Goal: Communication & Community: Answer question/provide support

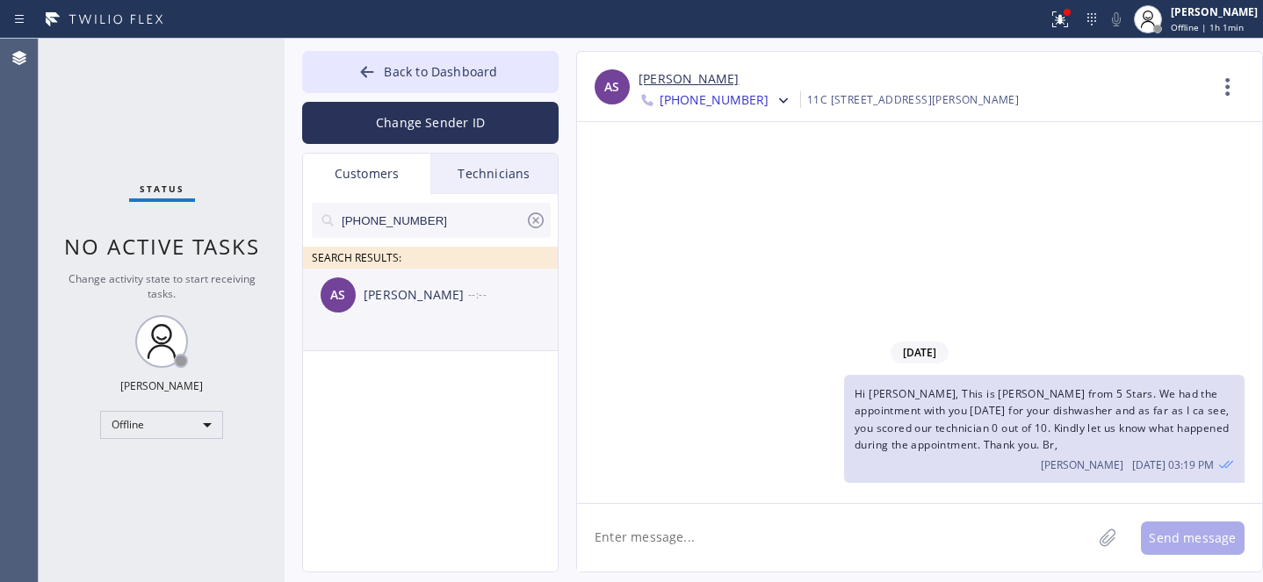
click at [378, 303] on div "[PERSON_NAME]" at bounding box center [416, 295] width 105 height 20
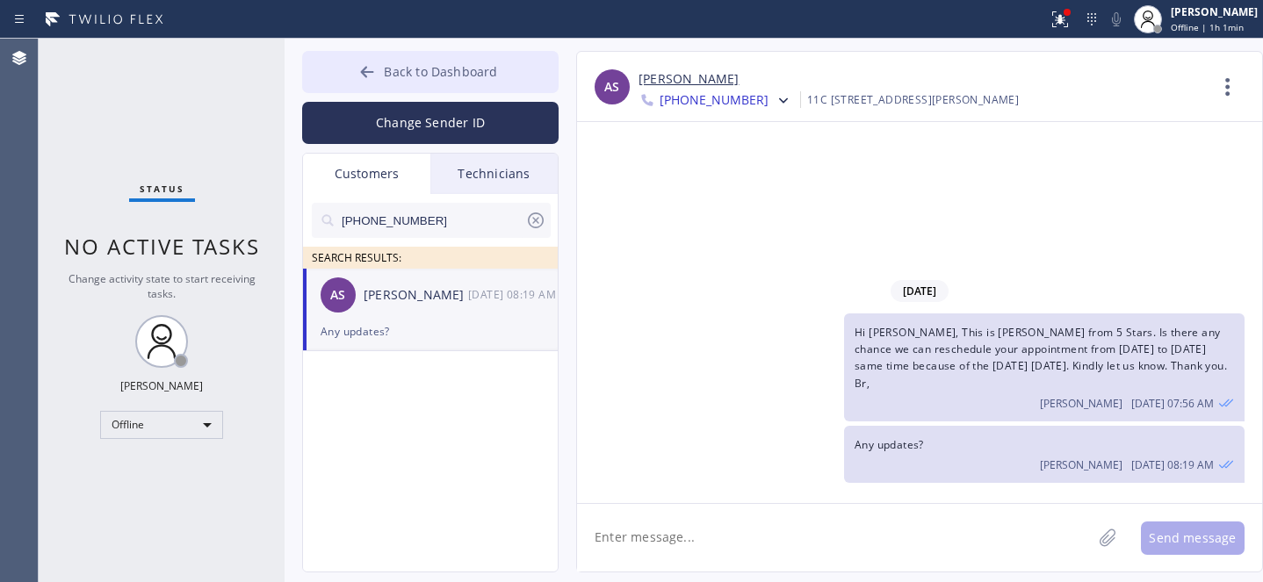
click at [421, 70] on span "Back to Dashboard" at bounding box center [440, 71] width 113 height 17
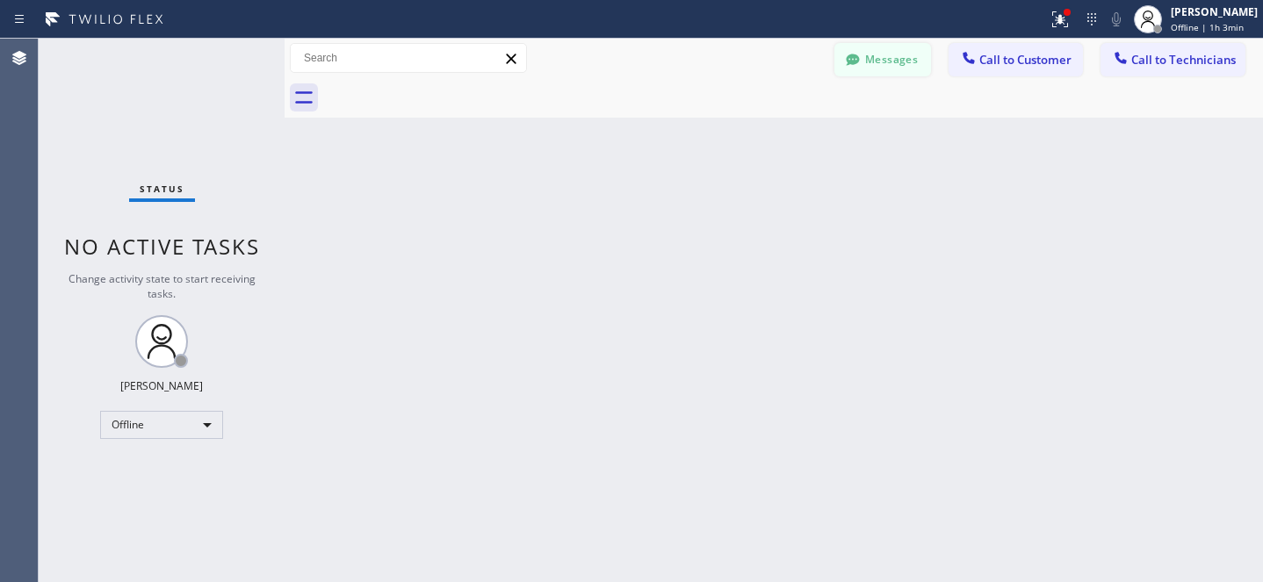
click at [871, 54] on button "Messages" at bounding box center [882, 59] width 97 height 33
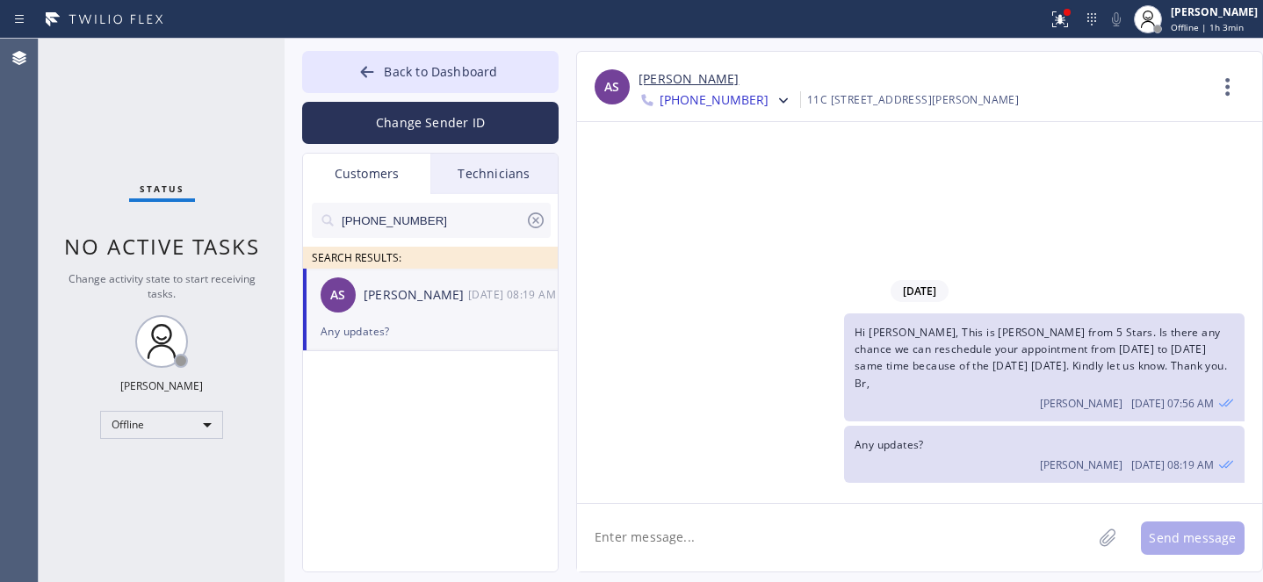
click at [458, 226] on input "[PHONE_NUMBER]" at bounding box center [432, 220] width 185 height 35
paste input "323) 770-1287"
type input "[PHONE_NUMBER]"
click at [393, 312] on div "RT [PERSON_NAME] --:--" at bounding box center [431, 295] width 256 height 53
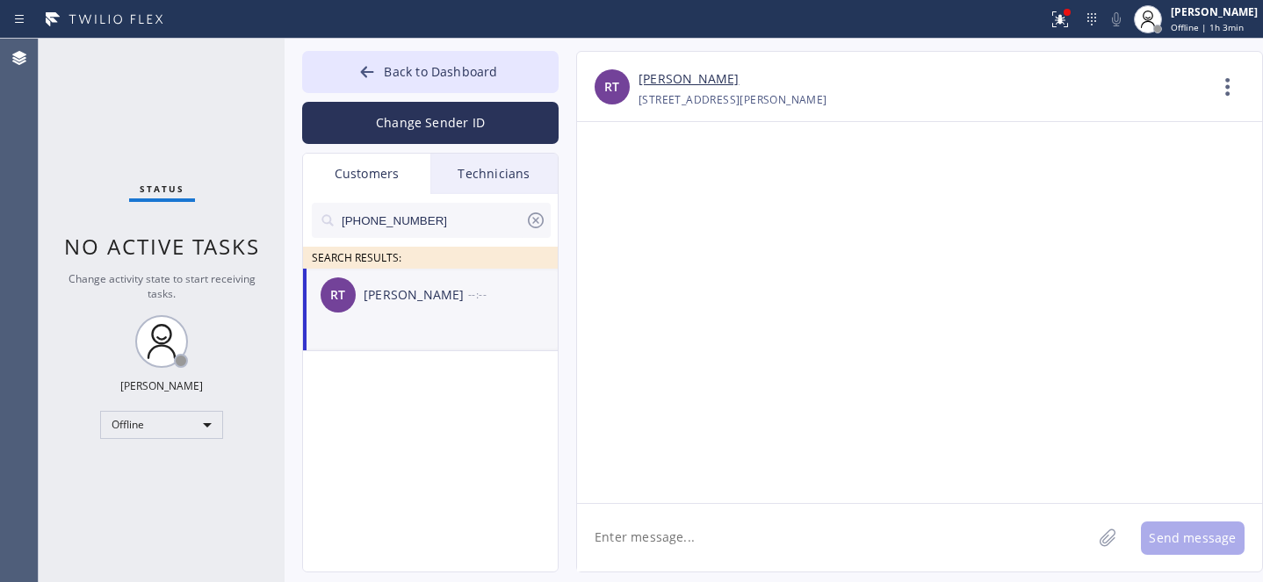
drag, startPoint x: 744, startPoint y: 543, endPoint x: 764, endPoint y: 532, distance: 22.8
click at [746, 544] on textarea at bounding box center [834, 538] width 515 height 68
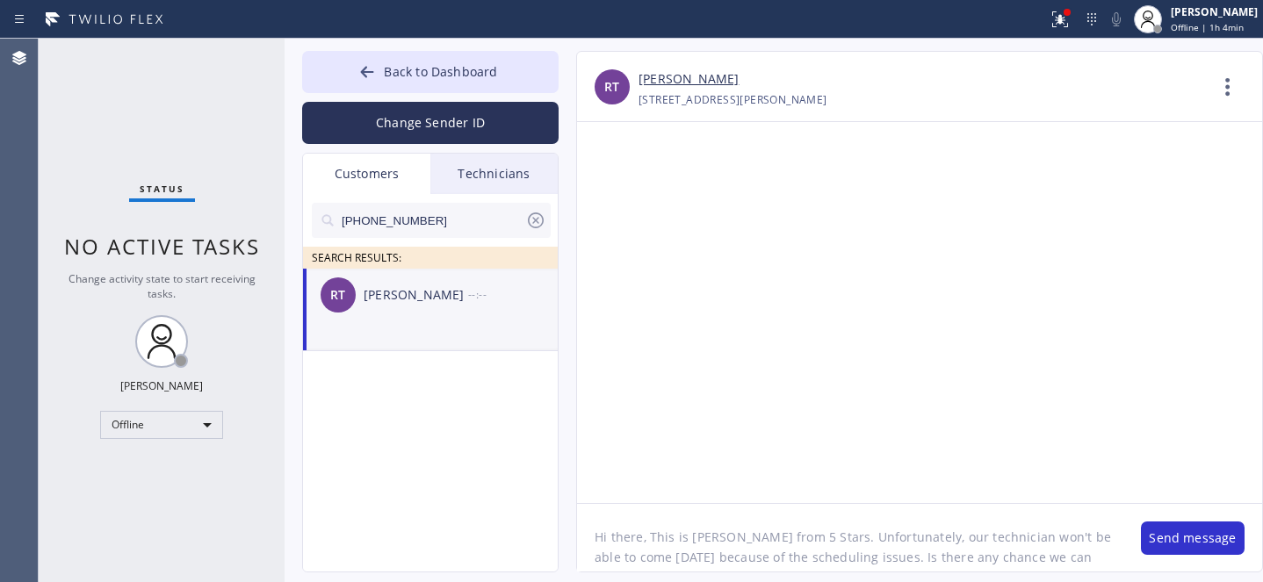
scroll to position [14, 0]
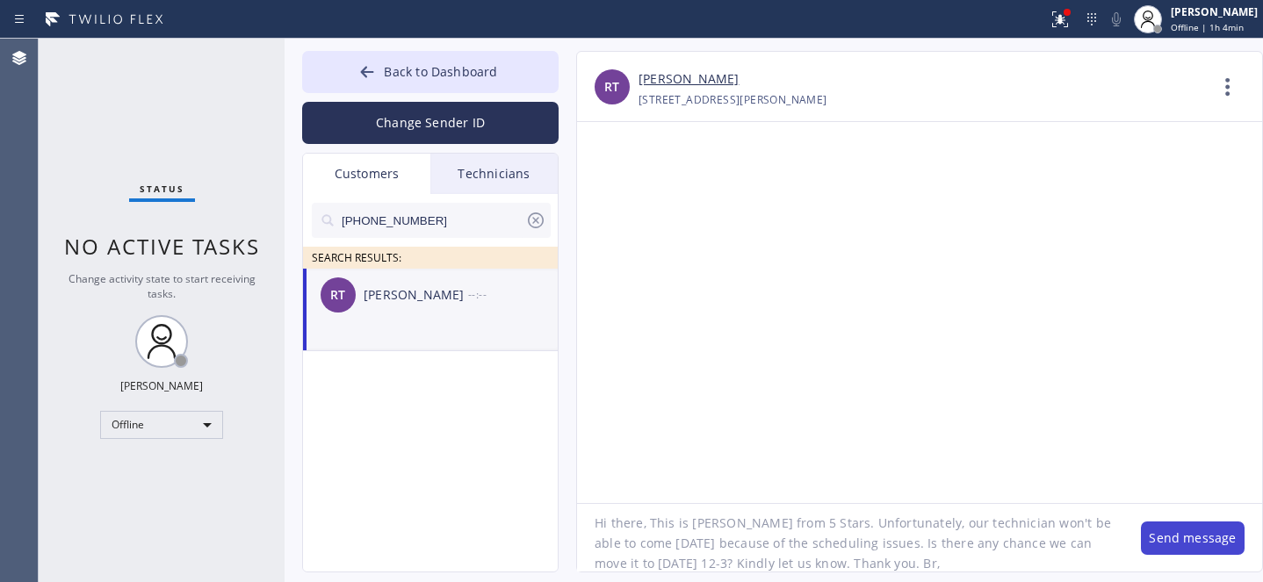
type textarea "Hi there, This is [PERSON_NAME] from 5 Stars. Unfortunately, our technician won…"
click at [1154, 533] on button "Send message" at bounding box center [1193, 538] width 104 height 33
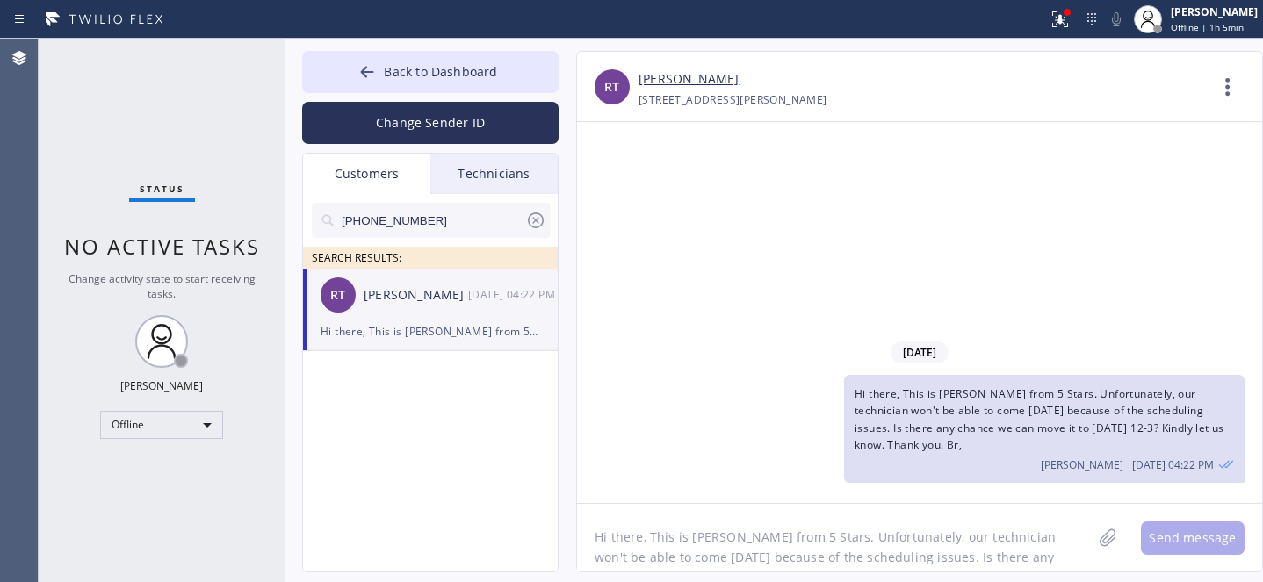
click at [927, 400] on span "Hi there, This is [PERSON_NAME] from 5 Stars. Unfortunately, our technician won…" at bounding box center [1039, 419] width 370 height 66
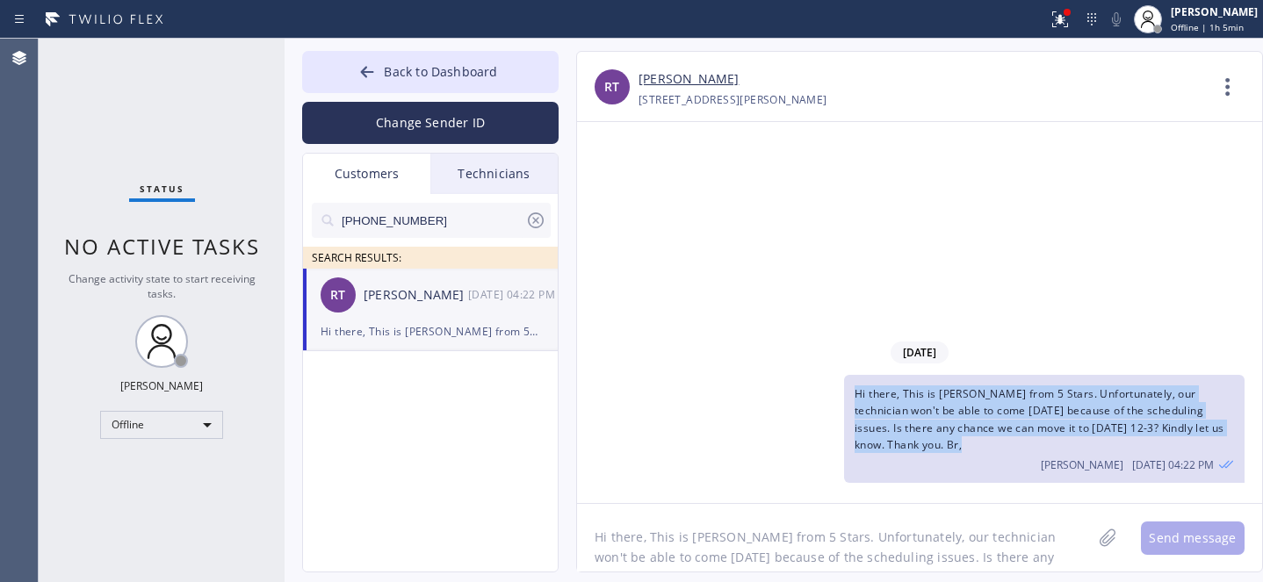
click at [927, 401] on span "Hi there, This is [PERSON_NAME] from 5 Stars. Unfortunately, our technician won…" at bounding box center [1039, 419] width 370 height 66
copy span "Hi there, This is [PERSON_NAME] from 5 Stars. Unfortunately, our technician won…"
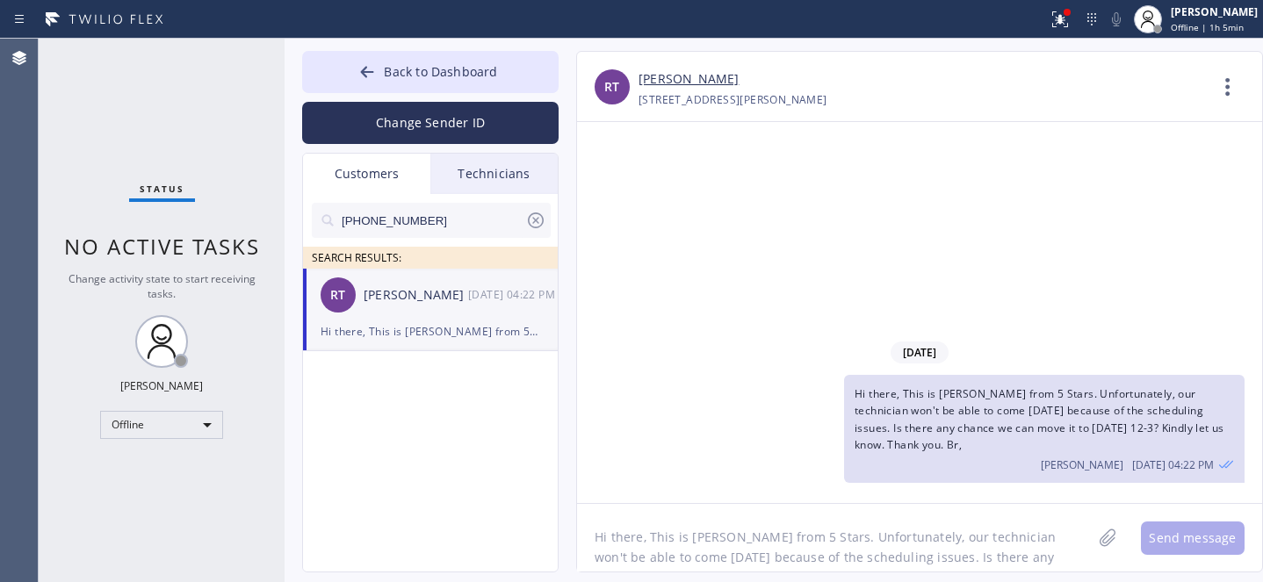
click at [465, 232] on input "[PHONE_NUMBER]" at bounding box center [432, 220] width 185 height 35
paste input "212) 317-2361"
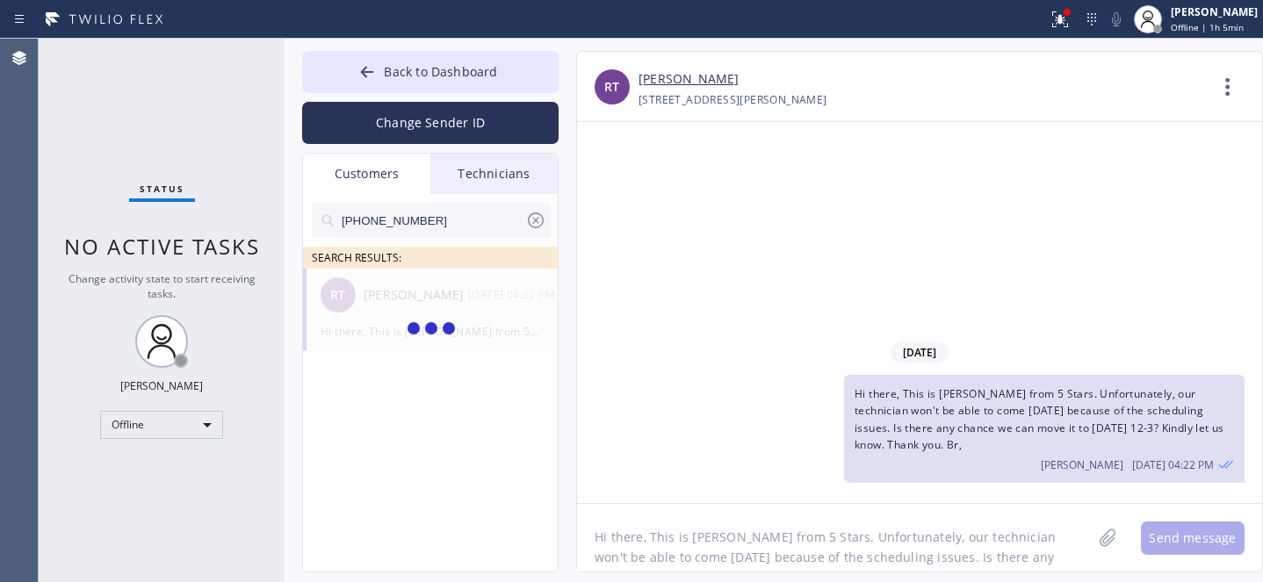
type input "[PHONE_NUMBER]"
click at [991, 411] on span "Hi there, This is [PERSON_NAME] from 5 Stars. Unfortunately, our technician won…" at bounding box center [1039, 419] width 370 height 66
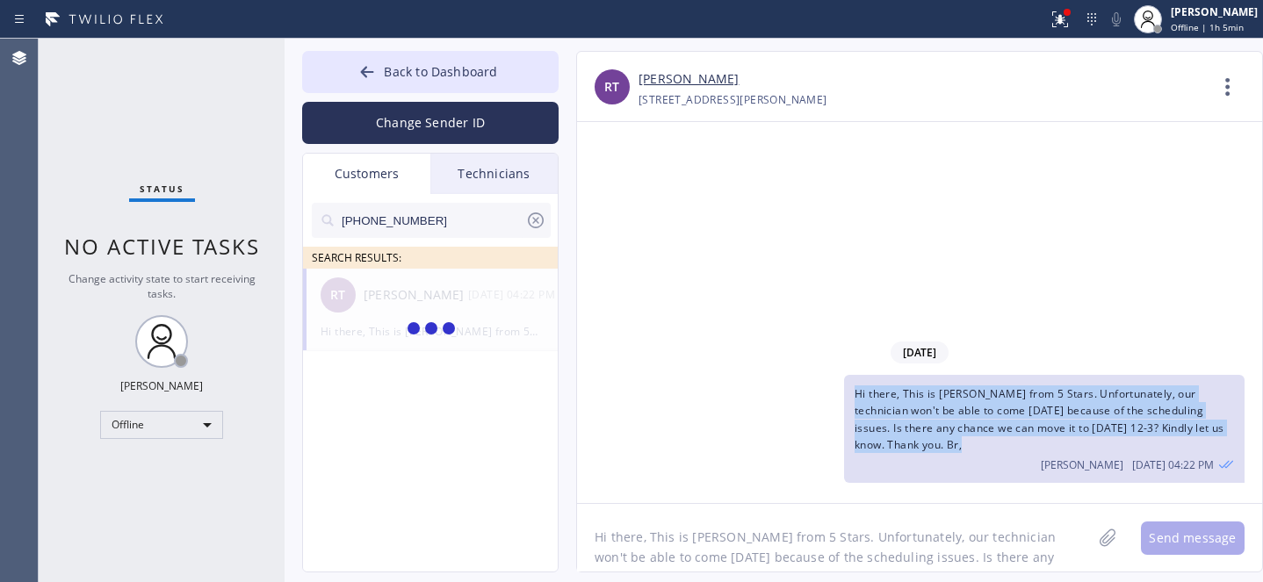
click at [991, 411] on span "Hi there, This is [PERSON_NAME] from 5 Stars. Unfortunately, our technician won…" at bounding box center [1039, 419] width 370 height 66
copy span "Hi there, This is [PERSON_NAME] from 5 Stars. Unfortunately, our technician won…"
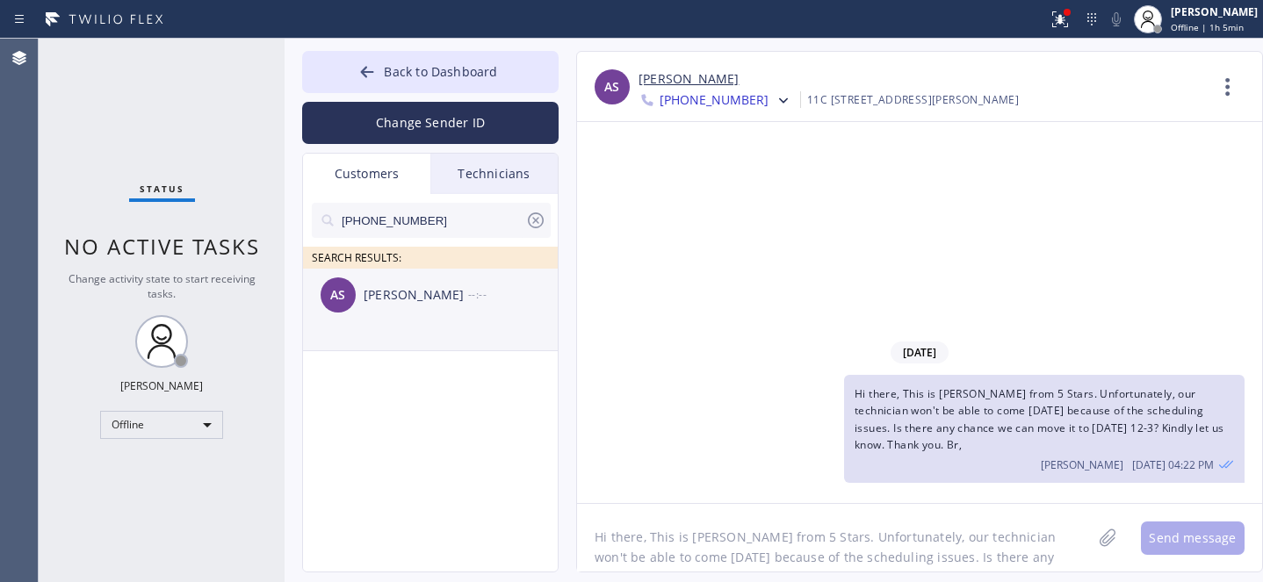
click at [400, 301] on div "[PERSON_NAME]" at bounding box center [416, 295] width 105 height 20
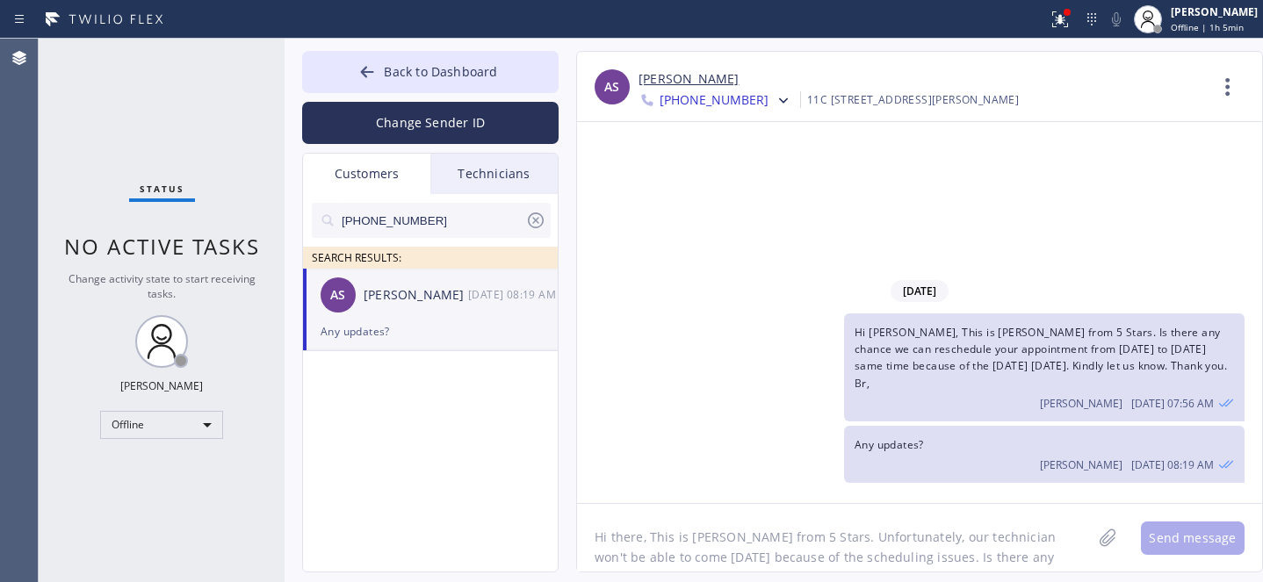
click at [726, 530] on textarea "Hi there, This is [PERSON_NAME] from 5 Stars. Unfortunately, our technician won…" at bounding box center [834, 538] width 515 height 68
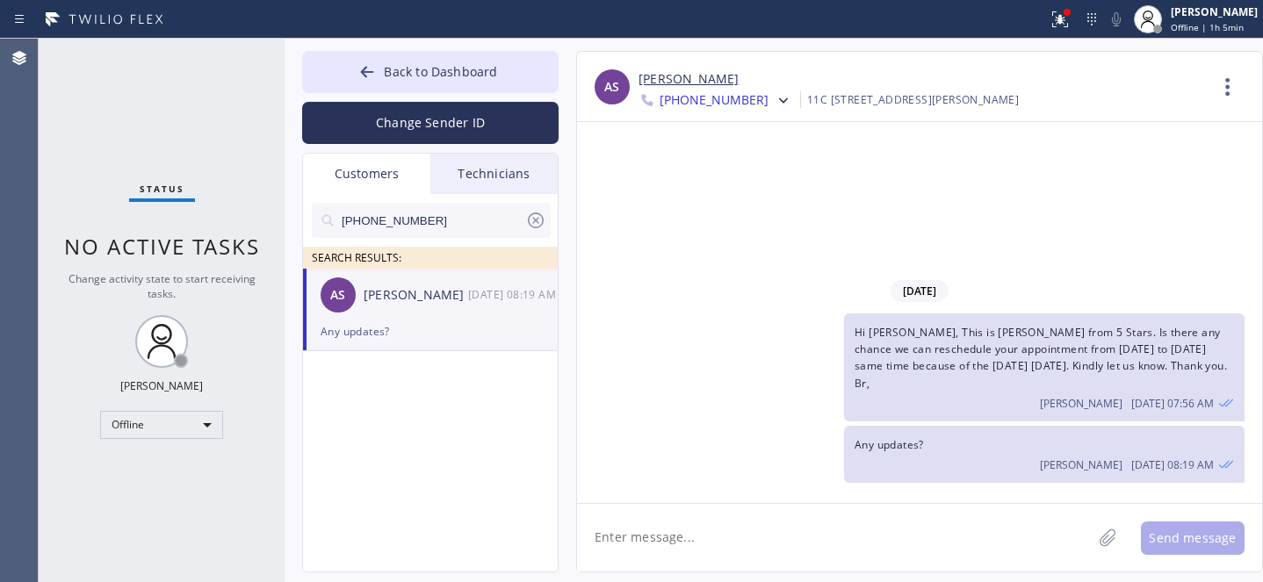
paste textarea "Hi there, This is [PERSON_NAME] from 5 Stars. Unfortunately, our technician won…"
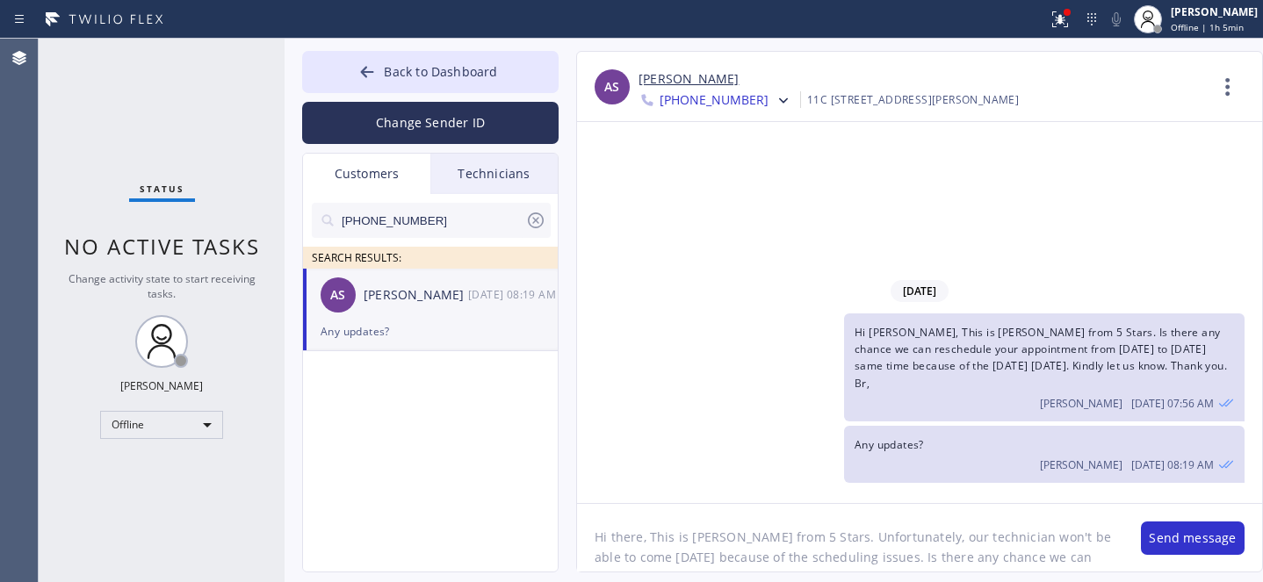
click at [617, 530] on textarea "Hi there, This is [PERSON_NAME] from 5 Stars. Unfortunately, our technician won…" at bounding box center [850, 538] width 546 height 68
drag, startPoint x: 660, startPoint y: 557, endPoint x: 681, endPoint y: 558, distance: 22.0
click at [681, 558] on textarea "Hi [PERSON_NAME], This is [PERSON_NAME] from 5 Stars. Unfortunately, our techni…" at bounding box center [850, 538] width 546 height 68
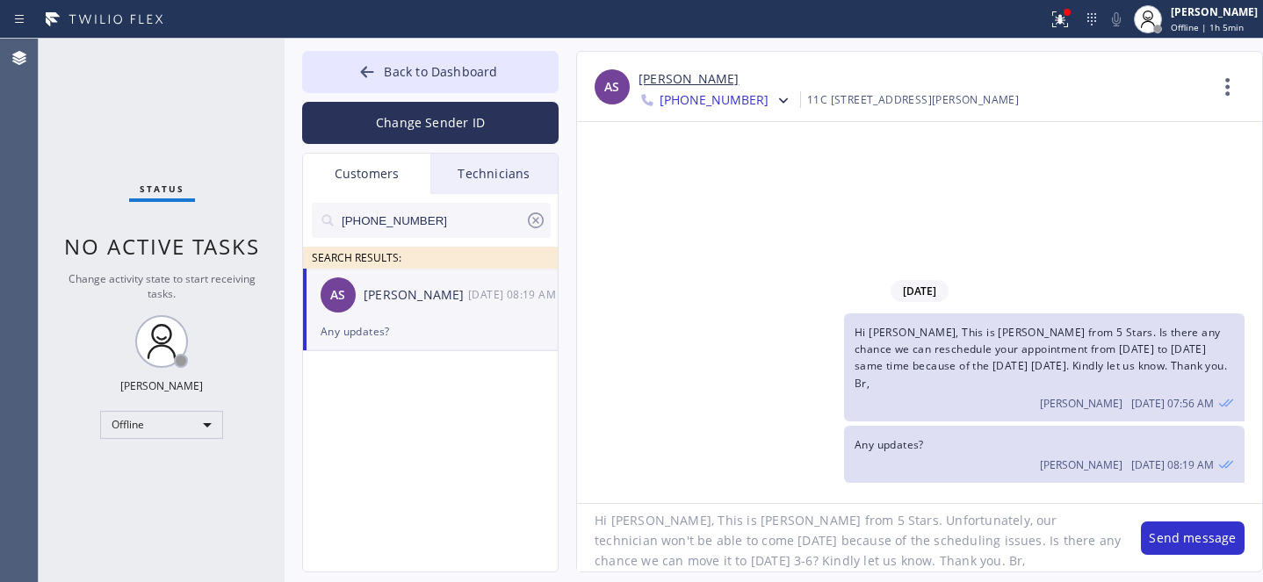
click at [884, 541] on textarea "Hi [PERSON_NAME], This is [PERSON_NAME] from 5 Stars. Unfortunately, our techni…" at bounding box center [850, 538] width 546 height 68
type textarea "Hi [PERSON_NAME], This is [PERSON_NAME] from 5 Stars. Unfortunately, our techni…"
click at [1171, 536] on button "Send message" at bounding box center [1193, 538] width 104 height 33
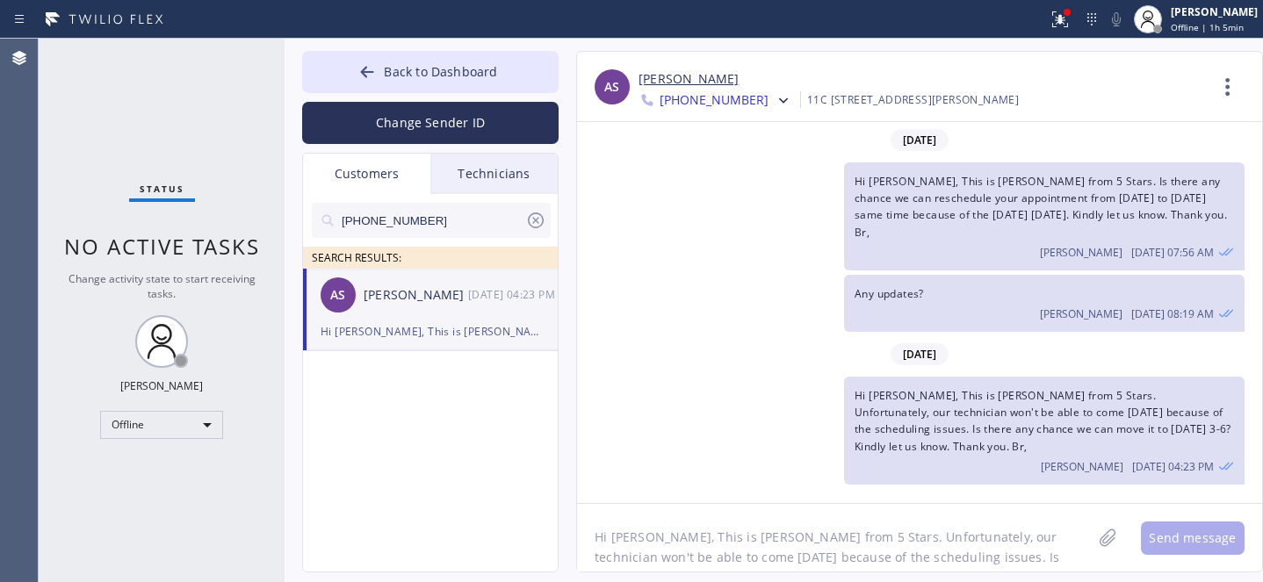
click at [539, 222] on icon at bounding box center [535, 220] width 21 height 21
drag, startPoint x: 401, startPoint y: 72, endPoint x: 615, endPoint y: 18, distance: 220.0
click at [401, 72] on span "Back to Dashboard" at bounding box center [440, 71] width 113 height 17
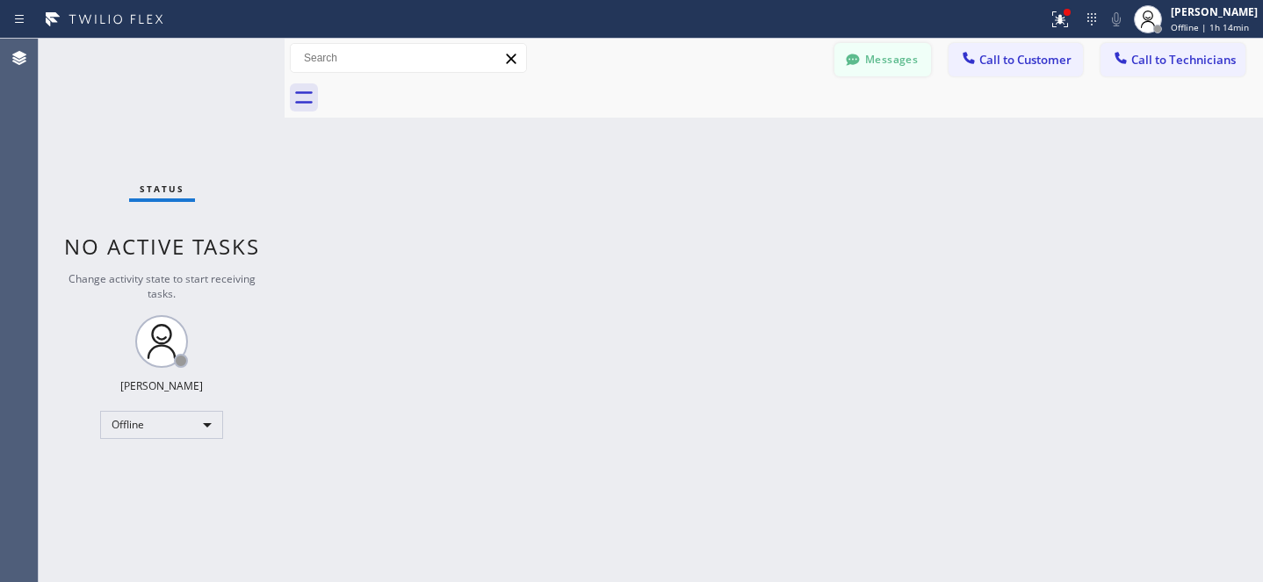
click at [870, 68] on button "Messages" at bounding box center [882, 59] width 97 height 33
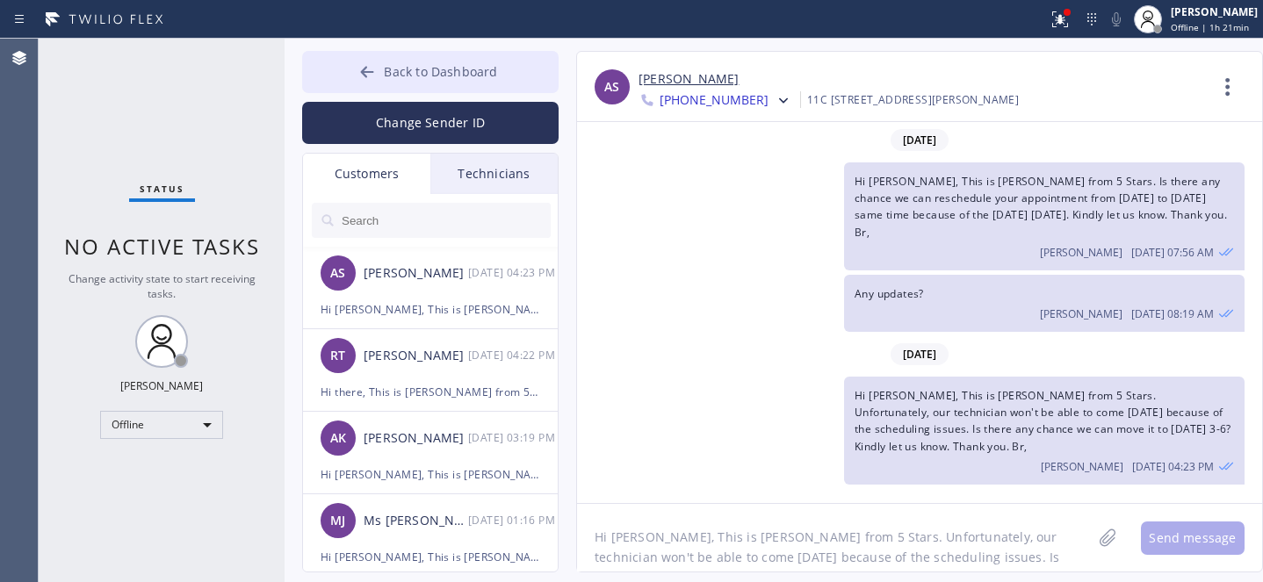
click at [377, 52] on button "Back to Dashboard" at bounding box center [430, 72] width 256 height 42
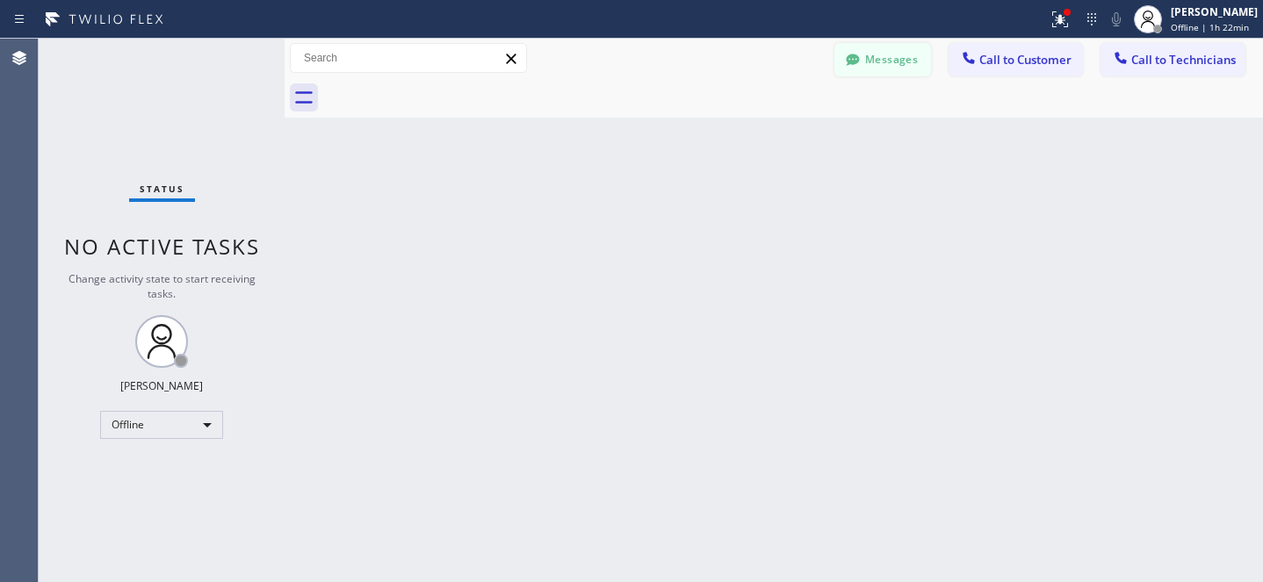
click at [905, 66] on button "Messages" at bounding box center [882, 59] width 97 height 33
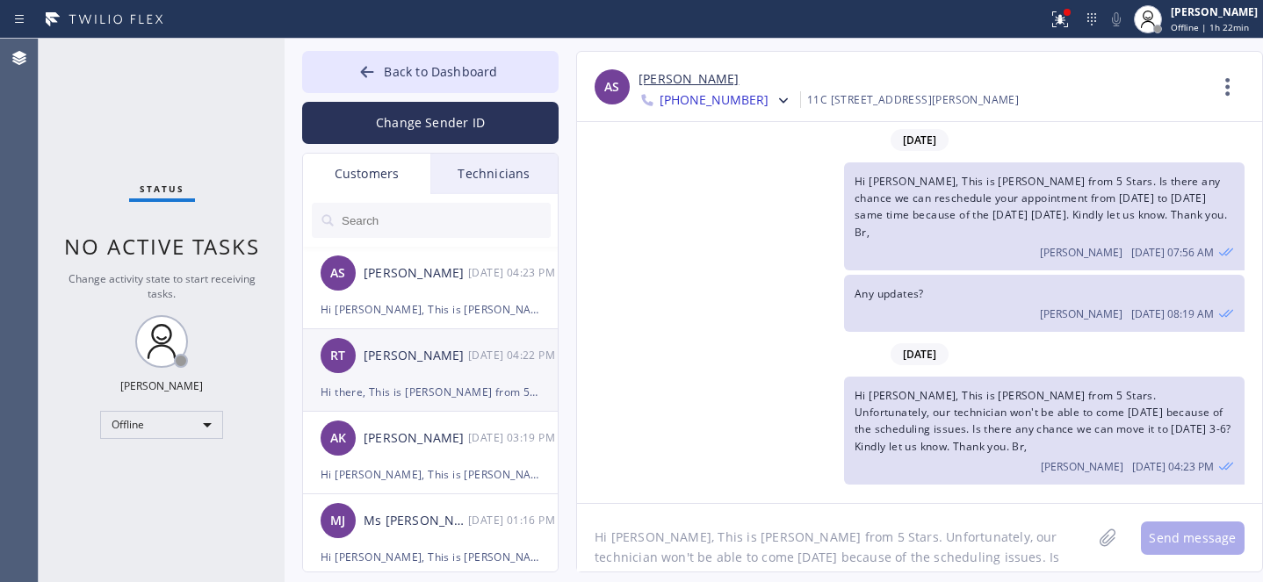
click at [419, 362] on div "[PERSON_NAME]" at bounding box center [416, 356] width 105 height 20
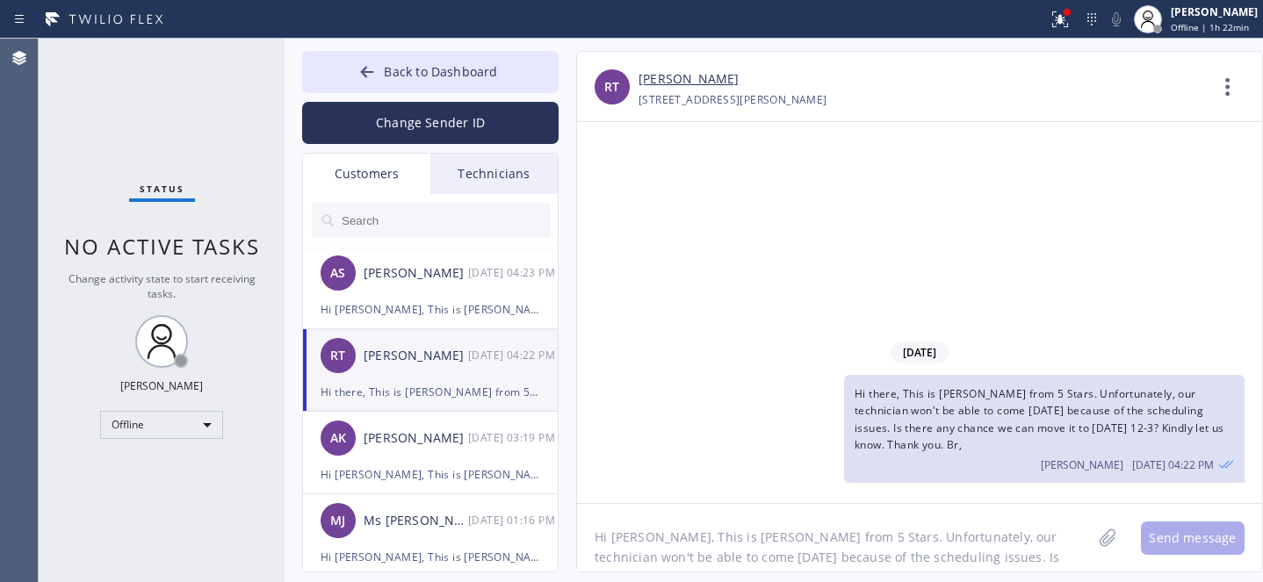
drag, startPoint x: 799, startPoint y: 534, endPoint x: 818, endPoint y: 533, distance: 19.3
click at [799, 534] on textarea "Hi [PERSON_NAME], This is [PERSON_NAME] from 5 Stars. Unfortunately, our techni…" at bounding box center [834, 538] width 515 height 68
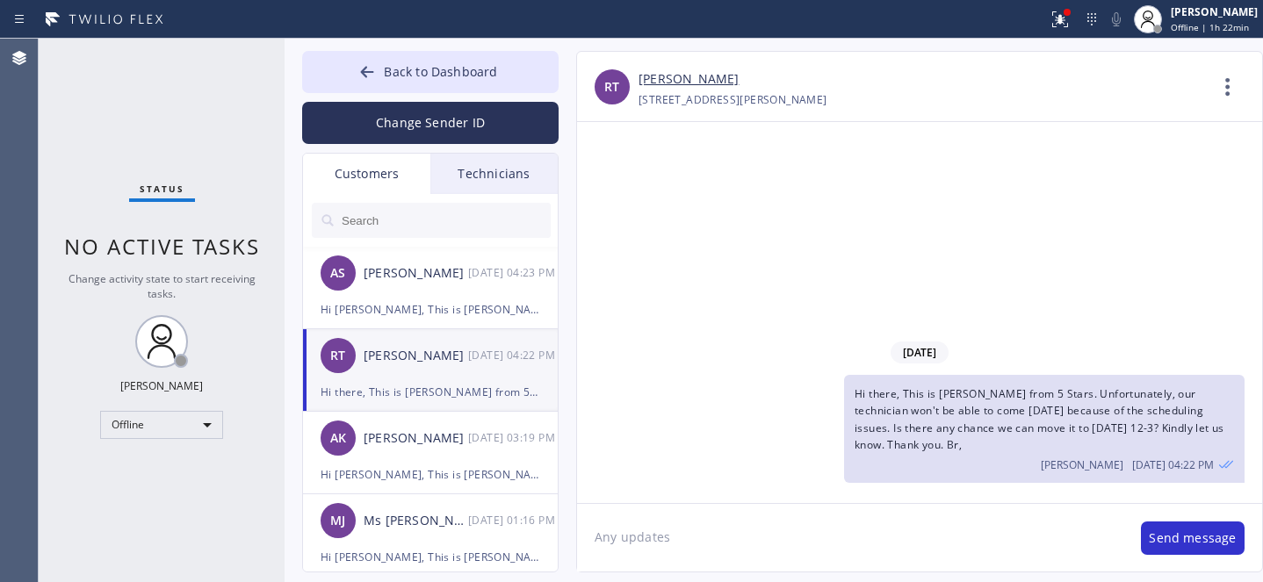
type textarea "Any updates?"
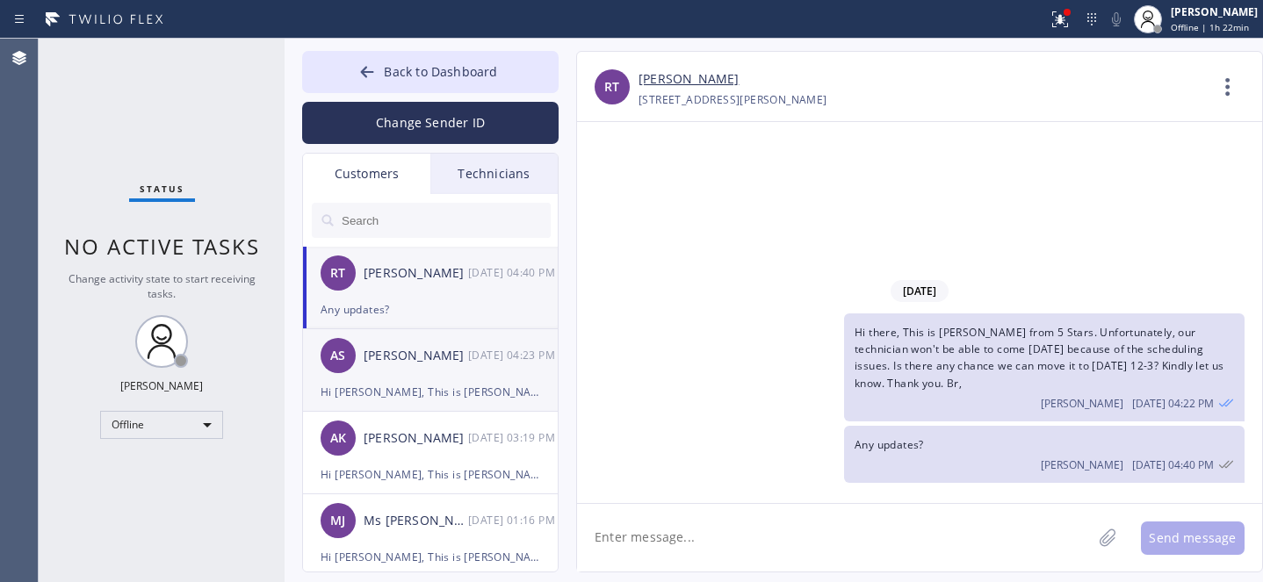
click at [402, 375] on div "AS [PERSON_NAME] [DATE] 04:23 PM" at bounding box center [431, 355] width 256 height 53
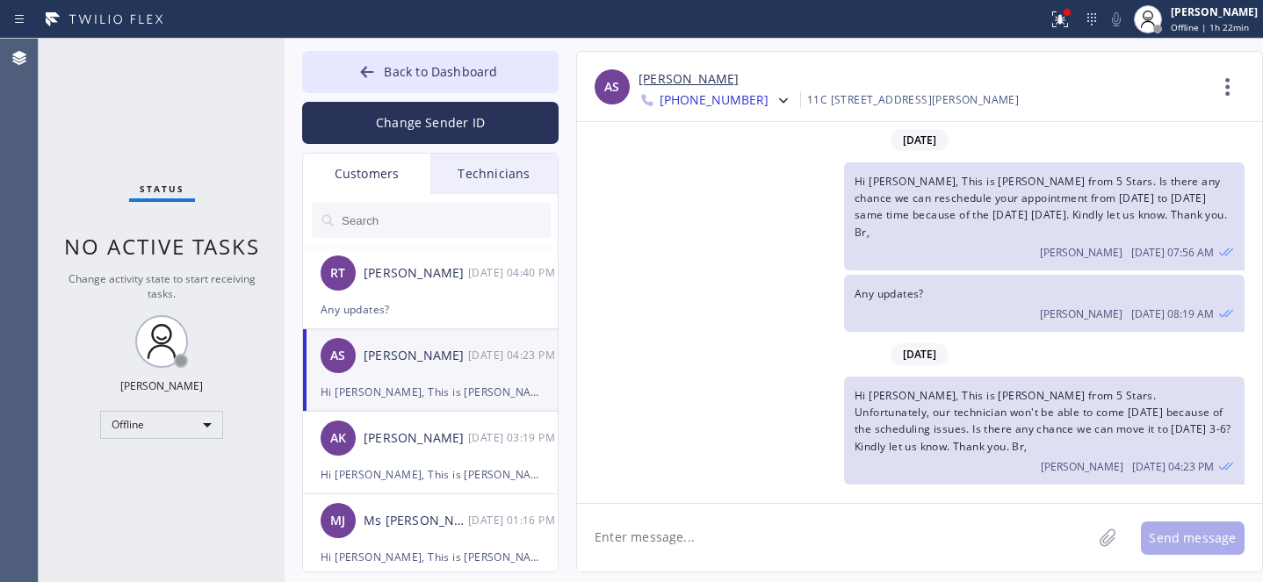
click at [722, 540] on textarea at bounding box center [834, 538] width 515 height 68
paste textarea "Any updates?"
type textarea "Any updates?"
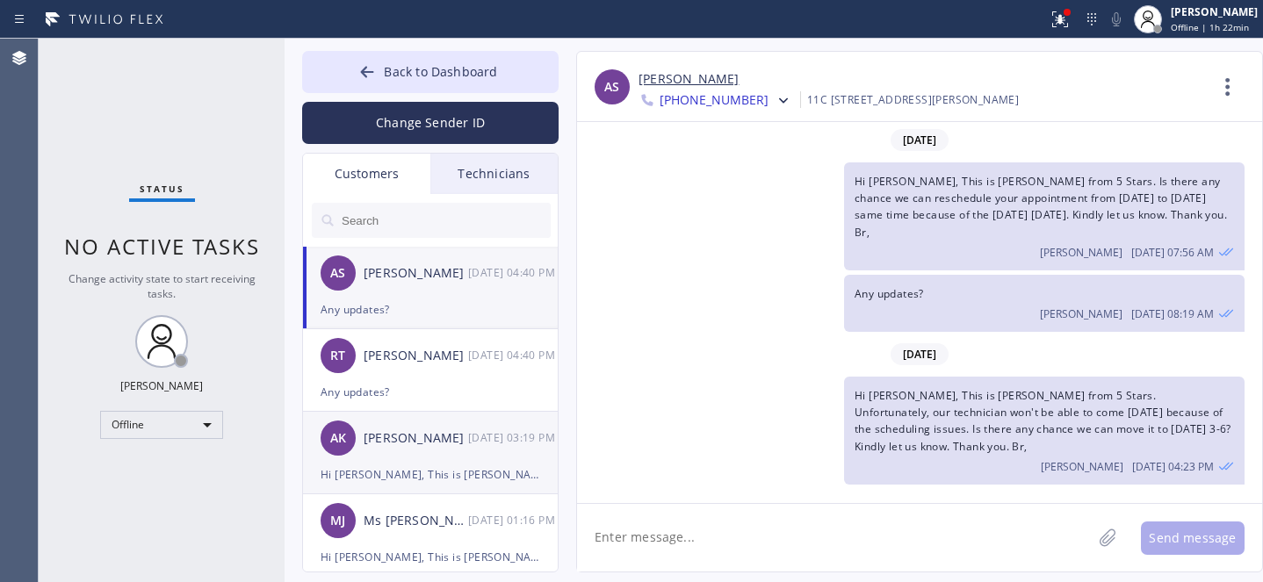
scroll to position [44, 0]
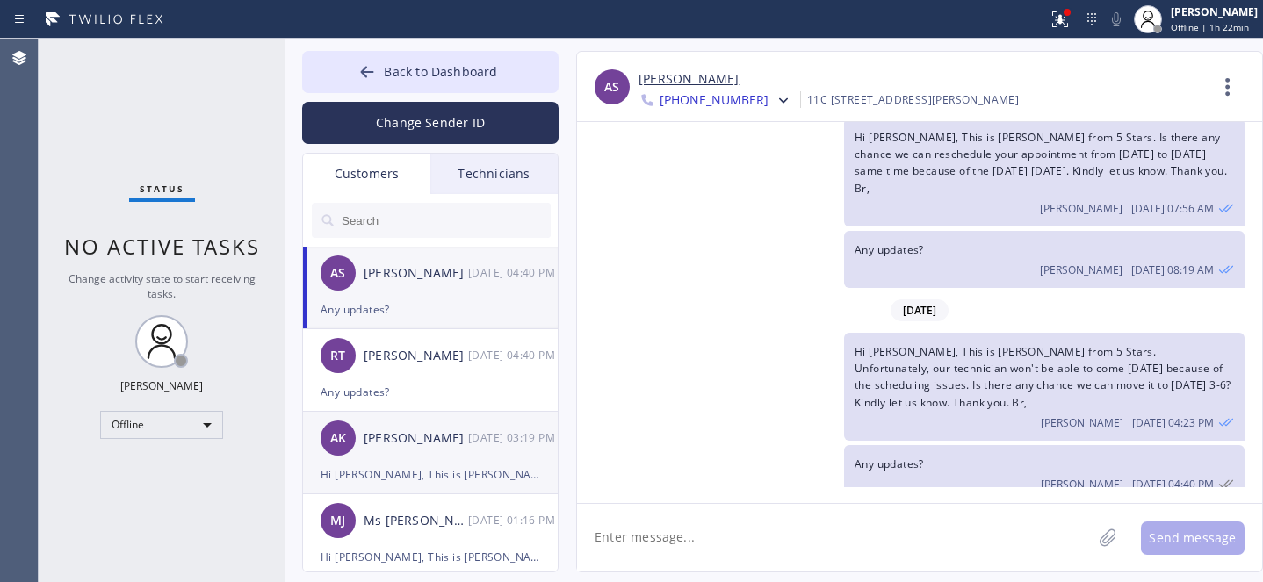
click at [380, 452] on div "AK [PERSON_NAME] [DATE] 03:19 PM" at bounding box center [431, 438] width 256 height 53
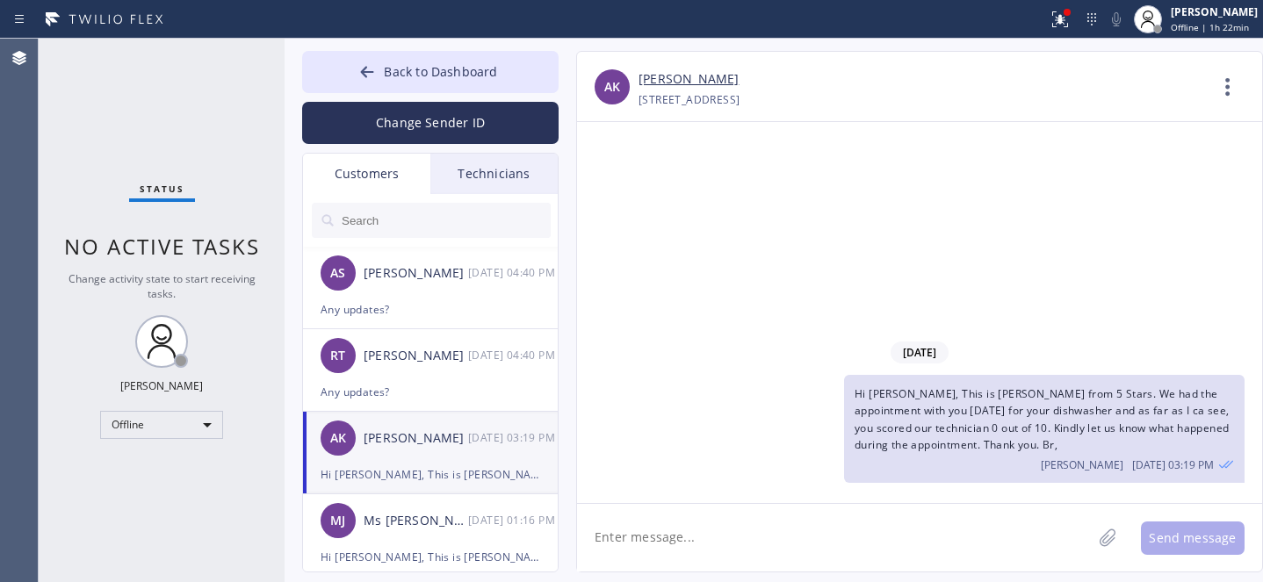
scroll to position [0, 0]
click at [705, 543] on textarea at bounding box center [834, 538] width 515 height 68
paste textarea "Any updates?"
type textarea "Any updates?"
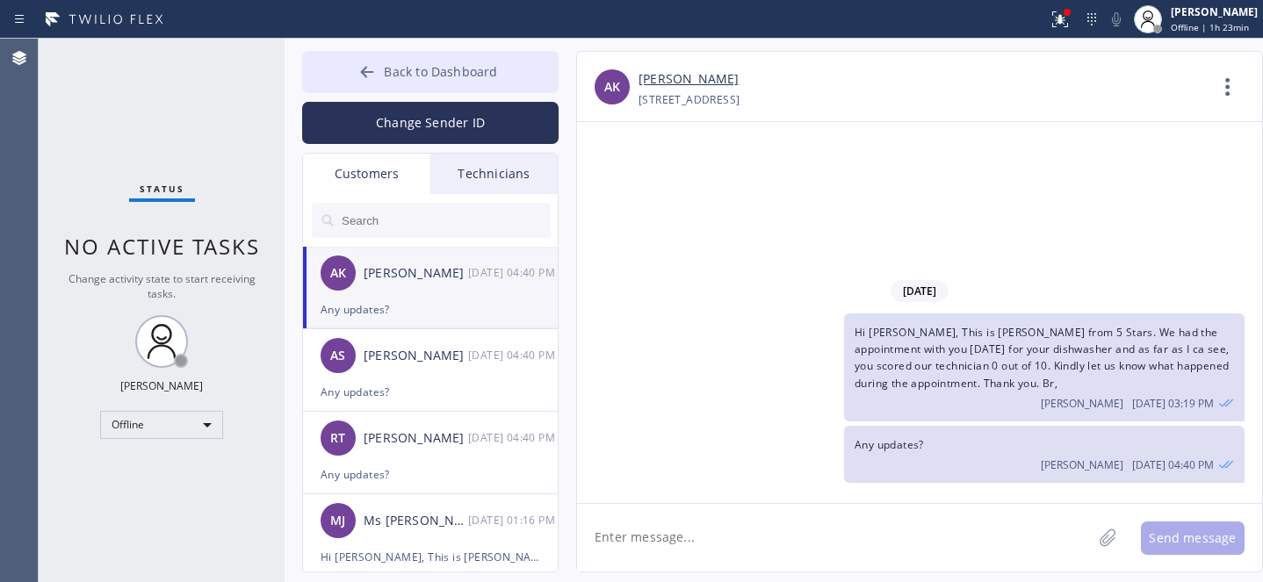
click at [400, 63] on span "Back to Dashboard" at bounding box center [440, 71] width 113 height 17
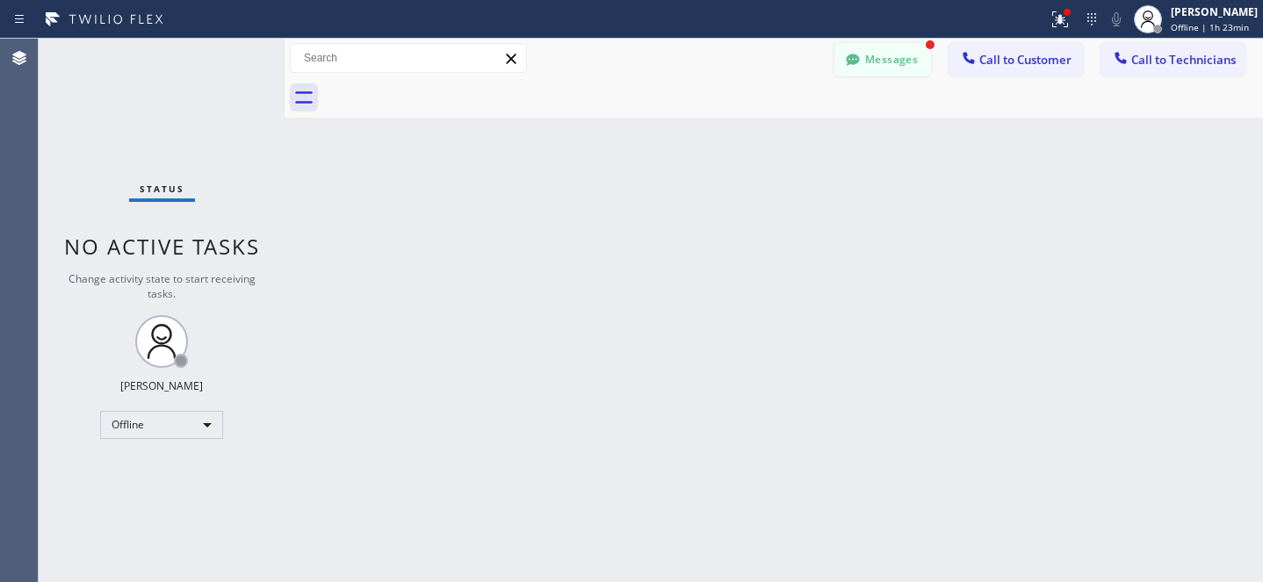
click at [865, 54] on button "Messages" at bounding box center [882, 59] width 97 height 33
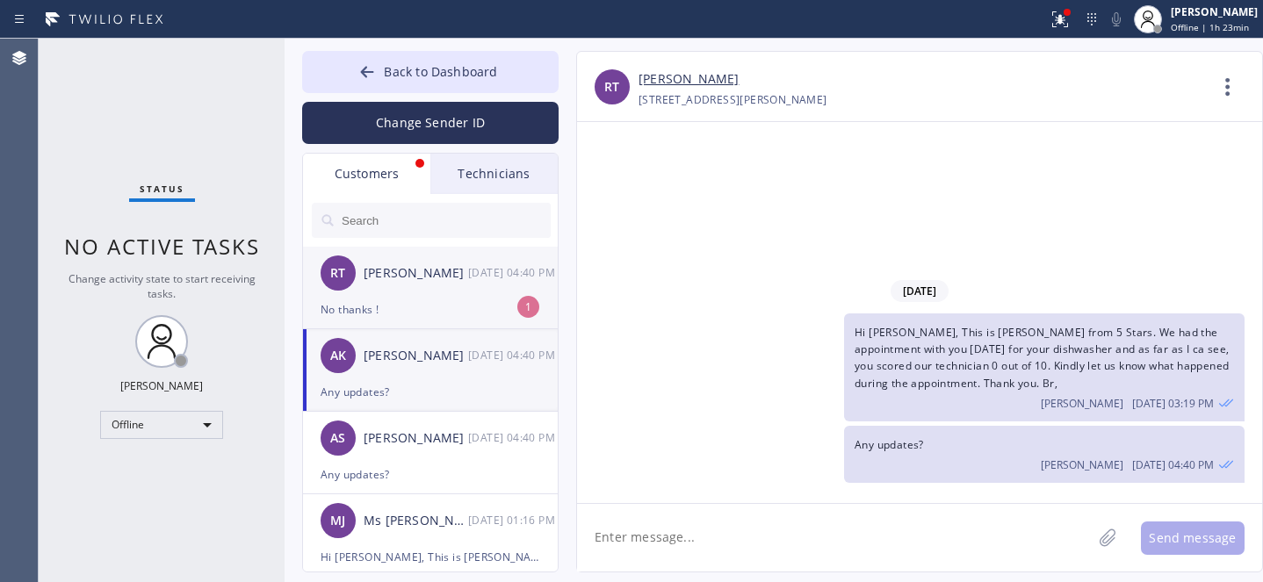
click at [422, 287] on div "RT [PERSON_NAME] [DATE] 04:40 PM" at bounding box center [431, 273] width 256 height 53
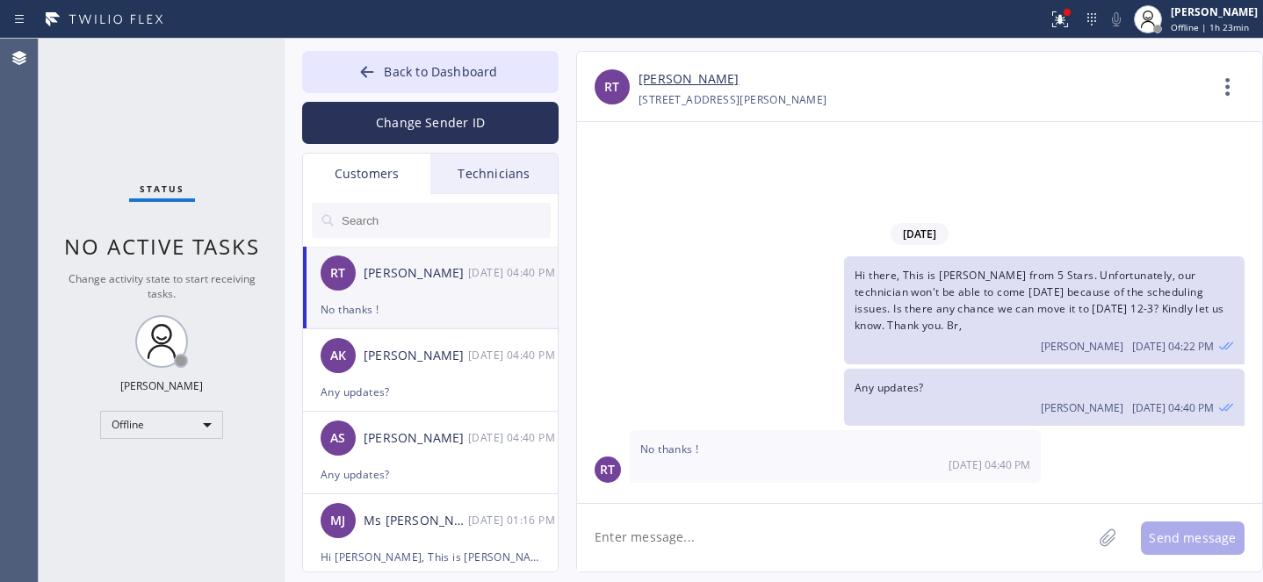
click at [775, 531] on textarea at bounding box center [834, 538] width 515 height 68
type textarea "Cancel?"
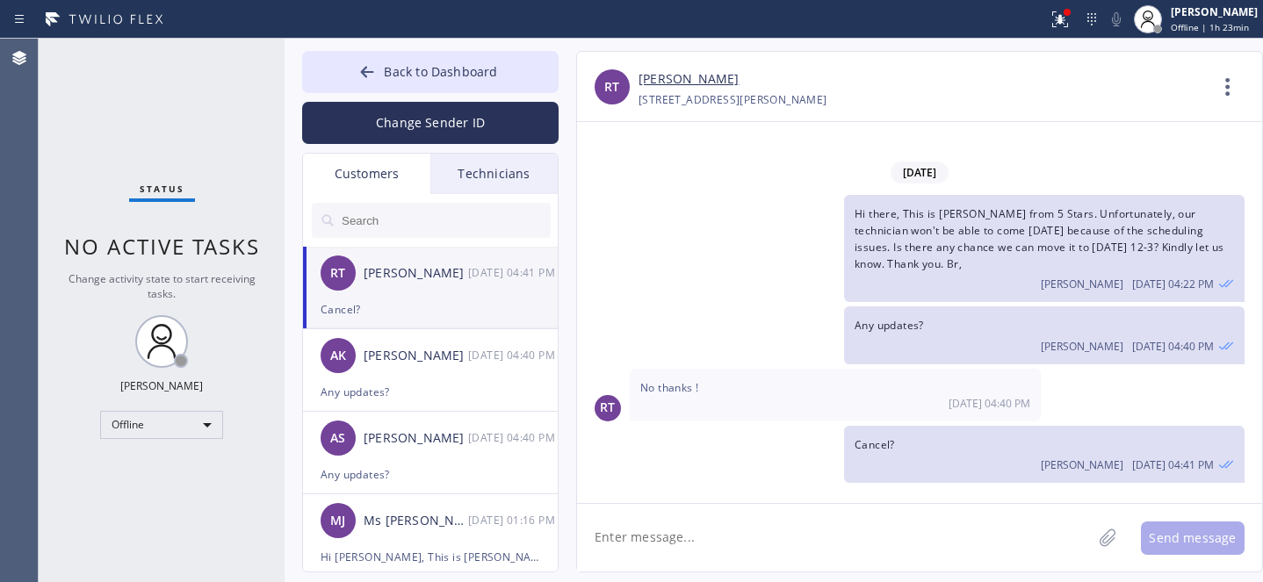
click at [659, 76] on link "[PERSON_NAME]" at bounding box center [688, 79] width 100 height 20
click at [367, 83] on div at bounding box center [367, 73] width 21 height 21
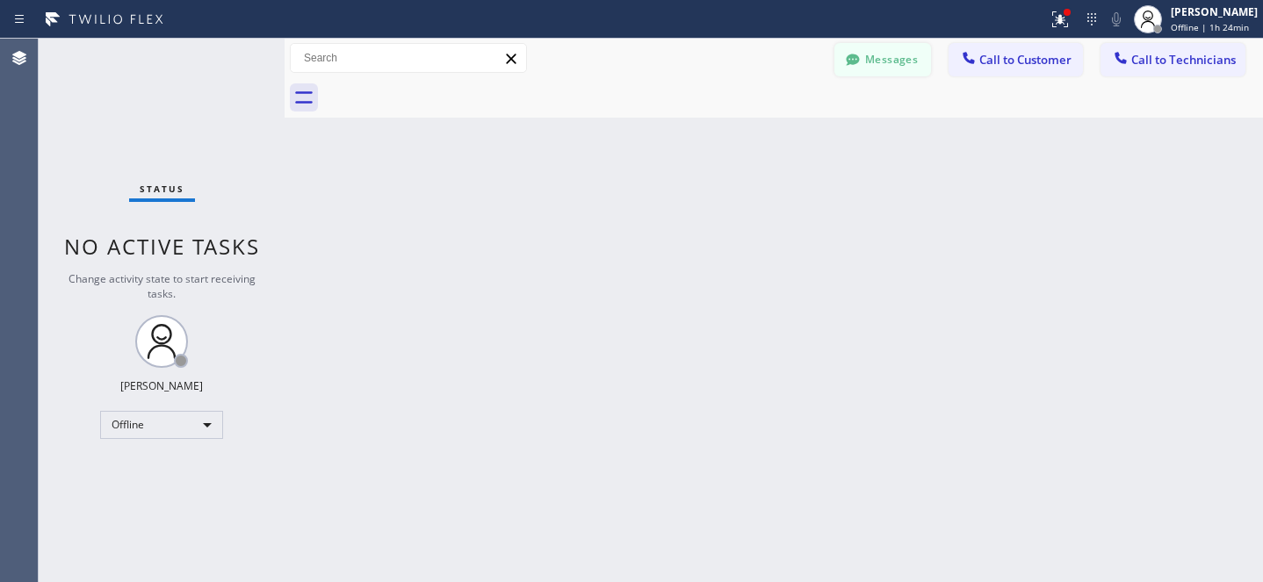
click at [855, 62] on icon at bounding box center [852, 59] width 13 height 11
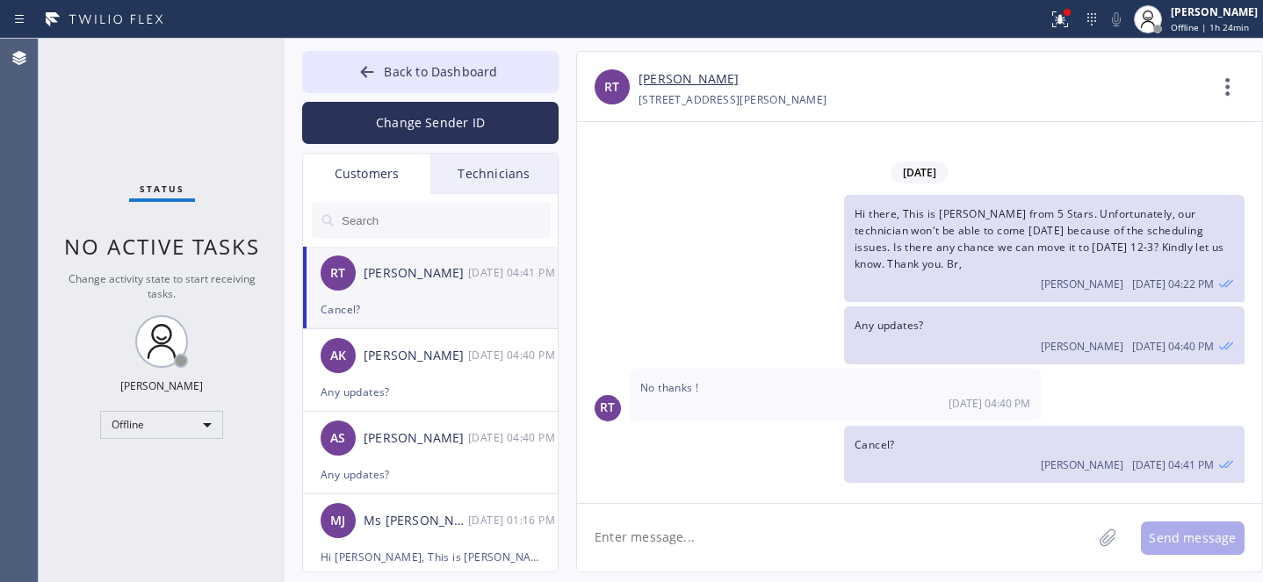
click at [385, 270] on div "[PERSON_NAME]" at bounding box center [416, 273] width 105 height 20
click at [359, 60] on button "Back to Dashboard" at bounding box center [430, 72] width 256 height 42
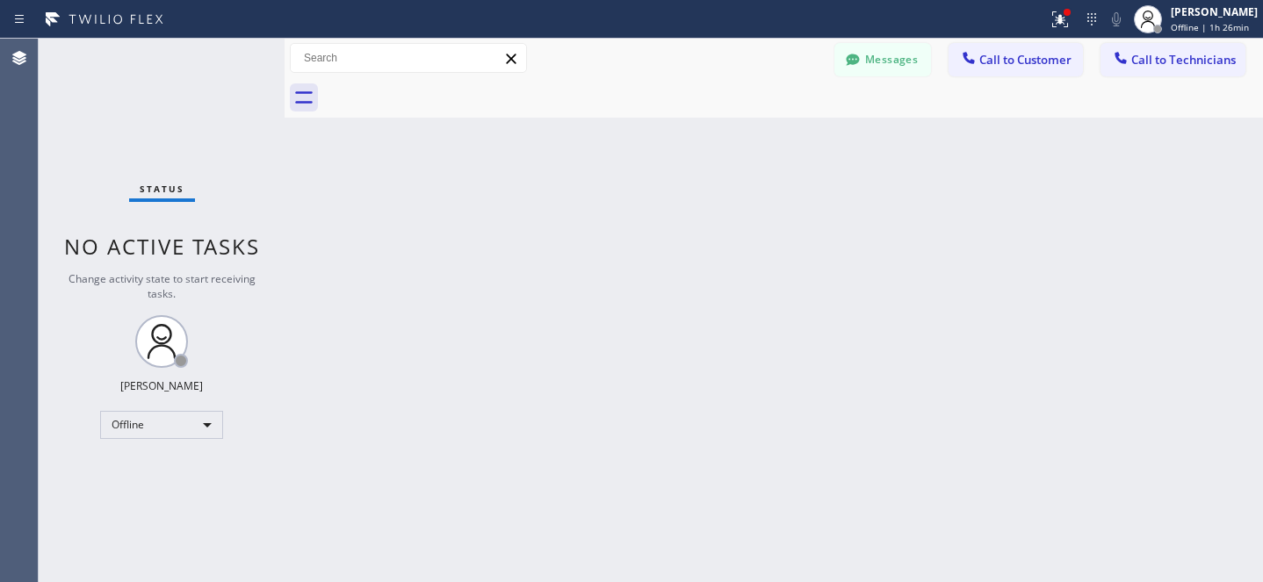
drag, startPoint x: 883, startPoint y: 56, endPoint x: 570, endPoint y: 300, distance: 396.7
click at [883, 56] on button "Messages" at bounding box center [882, 59] width 97 height 33
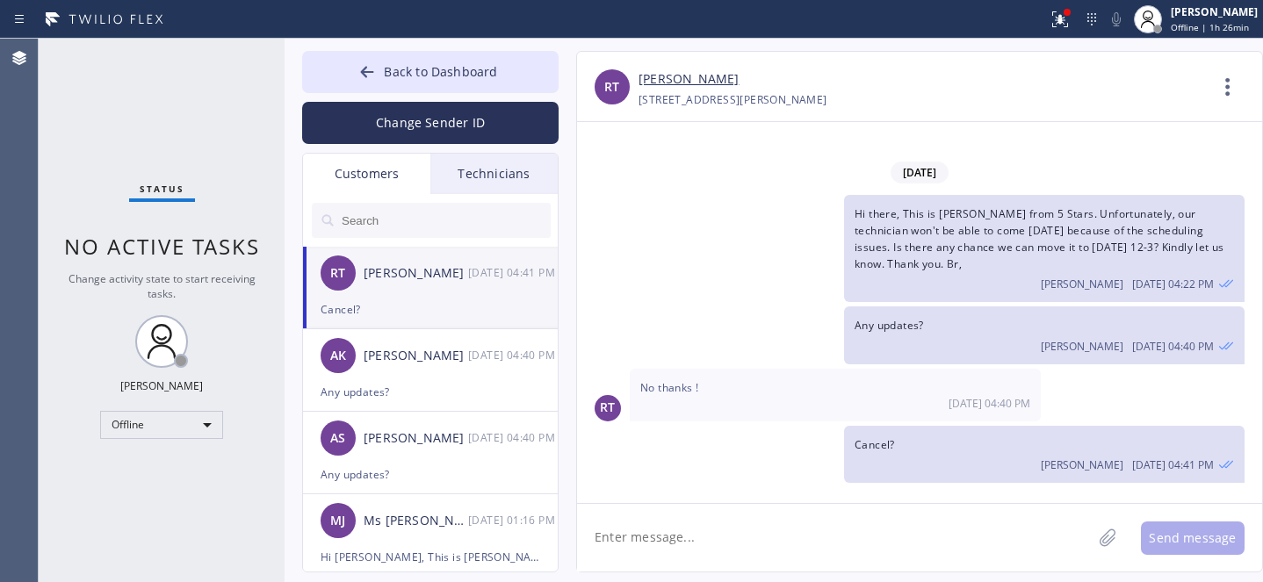
click at [660, 77] on link "[PERSON_NAME]" at bounding box center [688, 79] width 100 height 20
click at [741, 537] on textarea at bounding box center [834, 538] width 515 height 68
type textarea "I'm sorry, but in this case, we'll have to cancel the job."
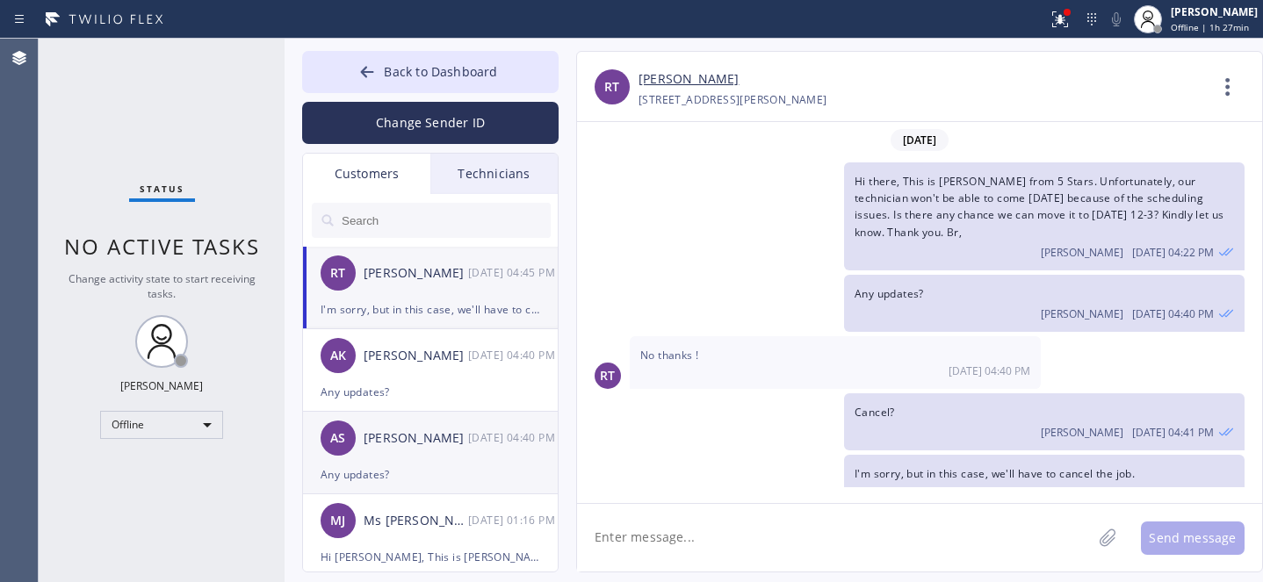
scroll to position [26, 0]
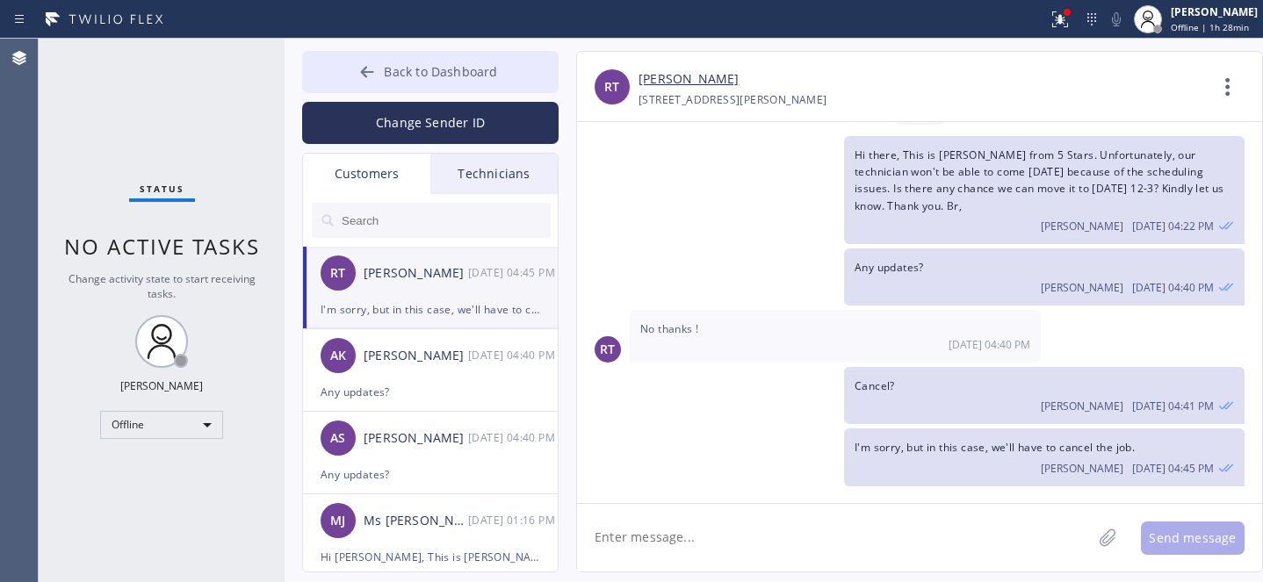
click at [368, 79] on icon at bounding box center [367, 72] width 18 height 18
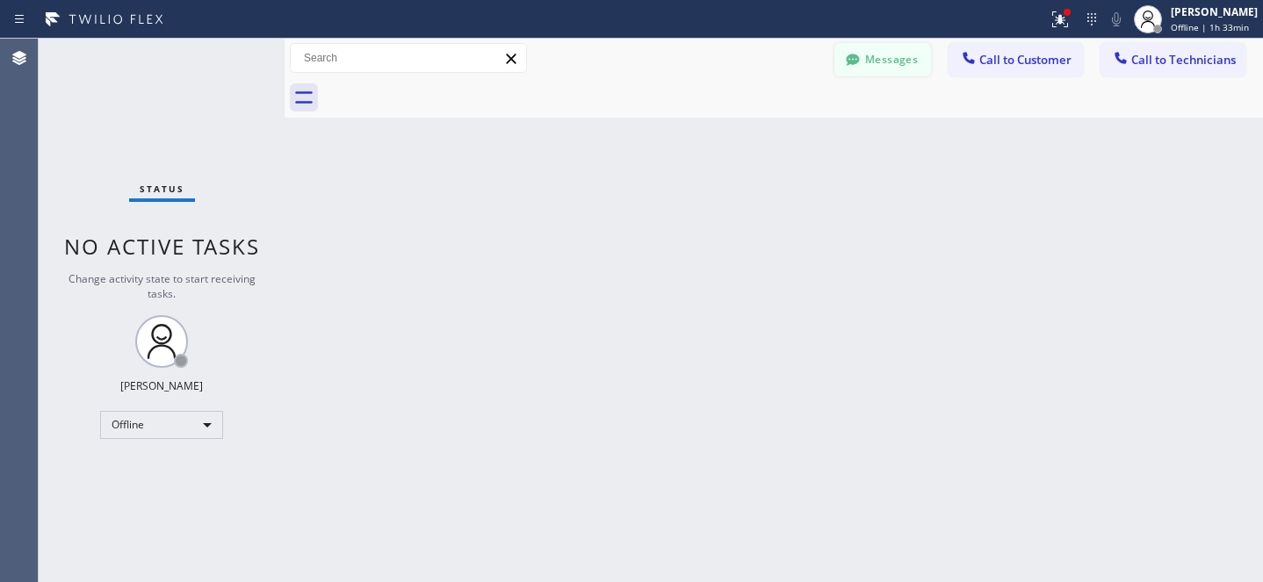
click at [897, 59] on button "Messages" at bounding box center [882, 59] width 97 height 33
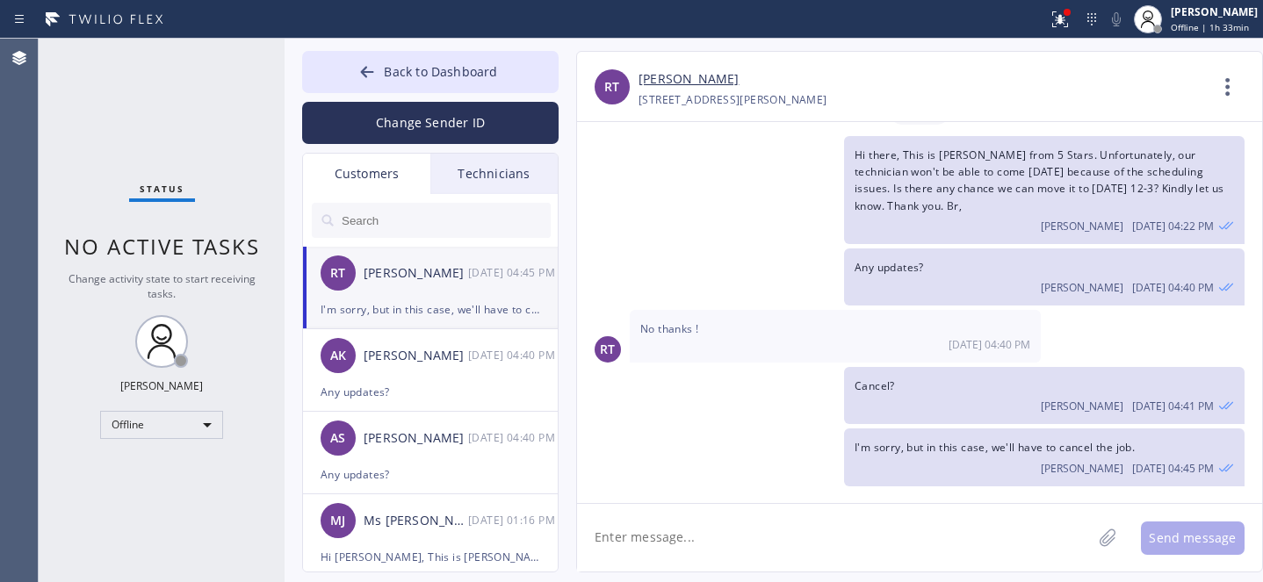
click at [403, 300] on div "I'm sorry, but in this case, we'll have to cancel the job." at bounding box center [431, 309] width 220 height 20
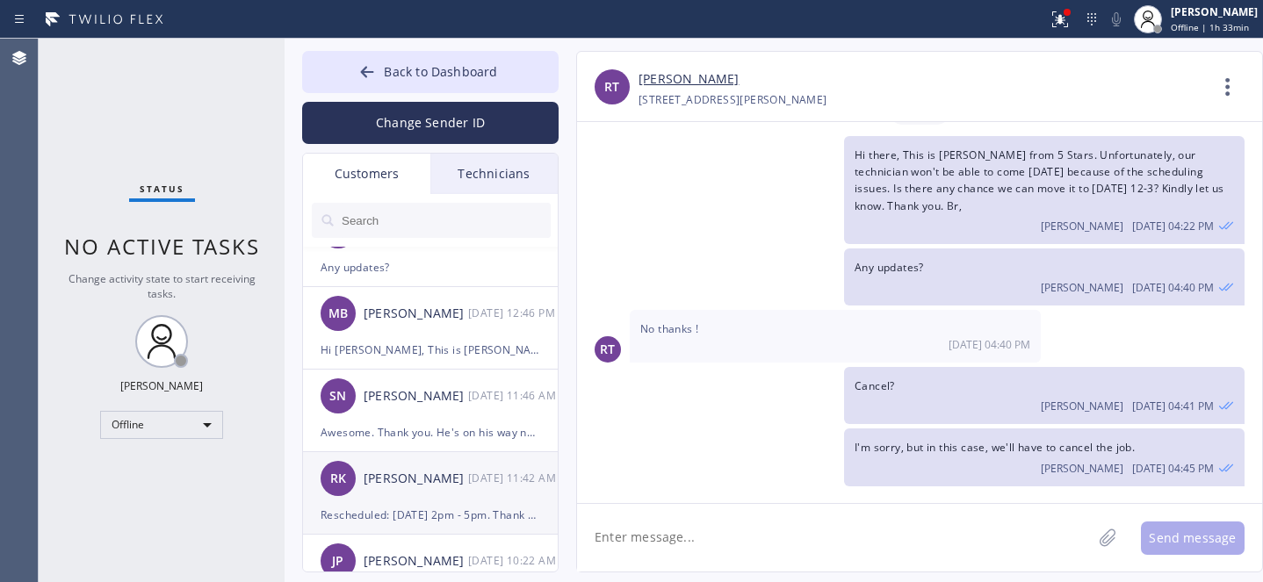
scroll to position [474, 0]
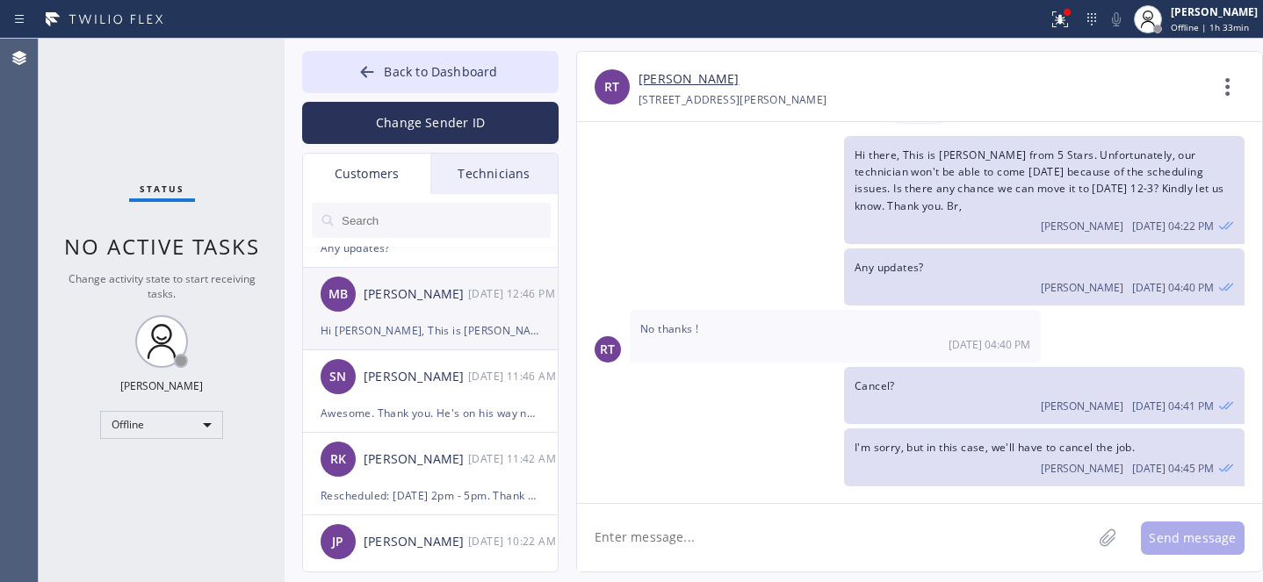
click at [402, 335] on div "Hi [PERSON_NAME], This is [PERSON_NAME] from 5 Stars. Unfortunately, the office…" at bounding box center [431, 331] width 220 height 20
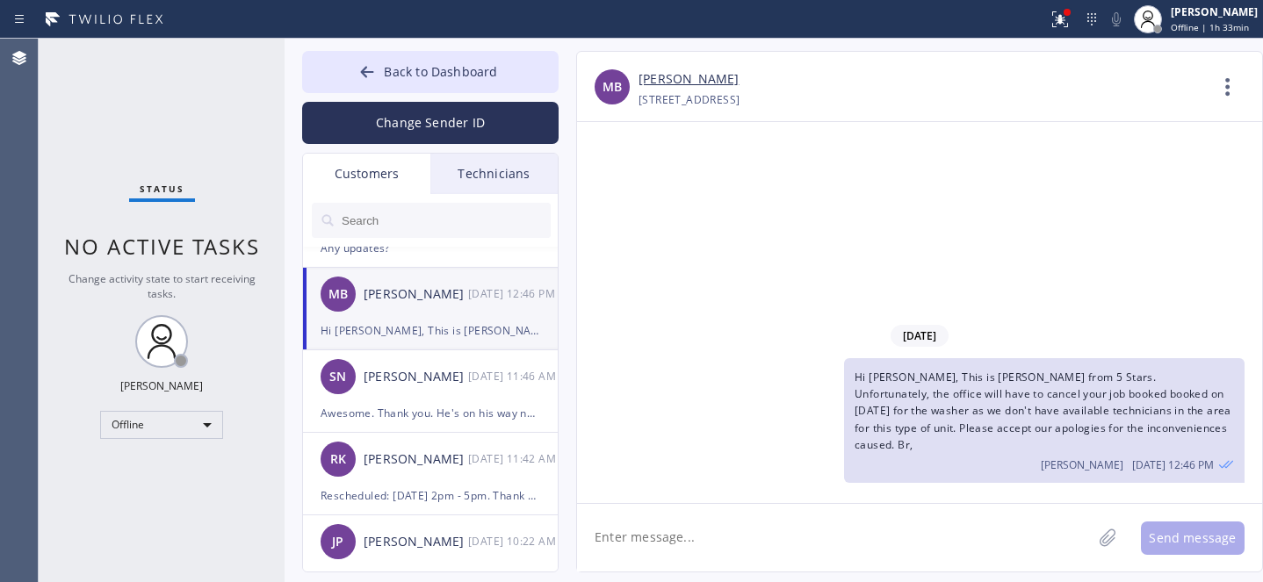
scroll to position [0, 0]
click at [405, 224] on input "text" at bounding box center [445, 220] width 211 height 35
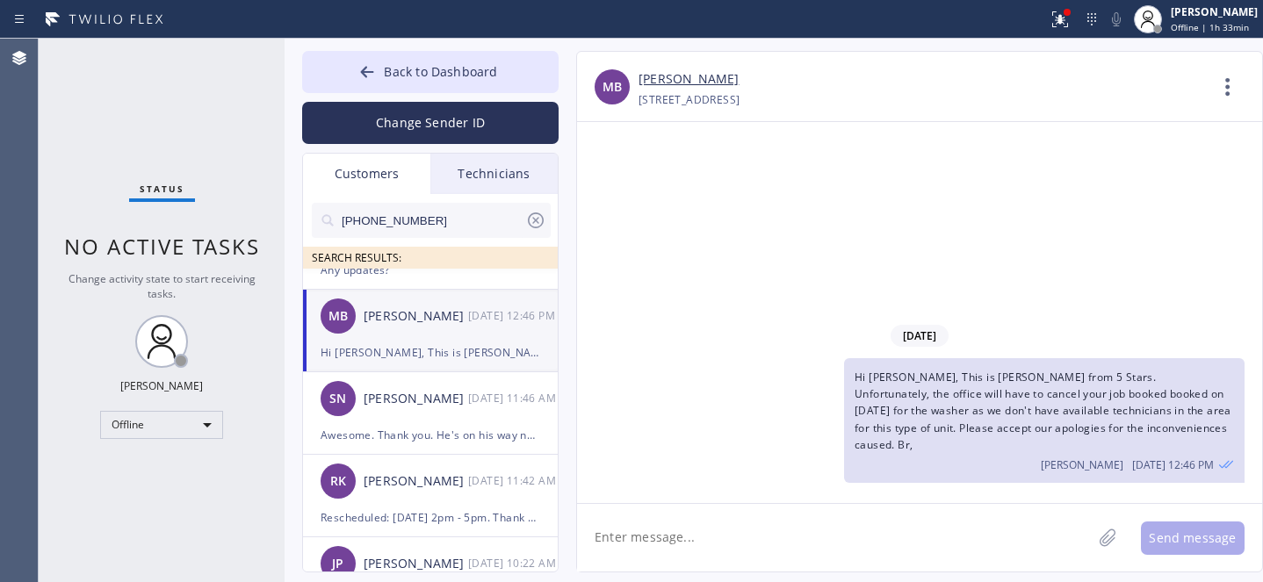
click at [1027, 418] on div "Hi [PERSON_NAME], This is [PERSON_NAME] from 5 Stars. Unfortunately, the office…" at bounding box center [1044, 420] width 400 height 125
click at [1026, 418] on div "Hi [PERSON_NAME], This is [PERSON_NAME] from 5 Stars. Unfortunately, the office…" at bounding box center [1044, 420] width 400 height 125
click at [1026, 418] on span "Hi [PERSON_NAME], This is [PERSON_NAME] from 5 Stars. Unfortunately, the office…" at bounding box center [1042, 411] width 377 height 83
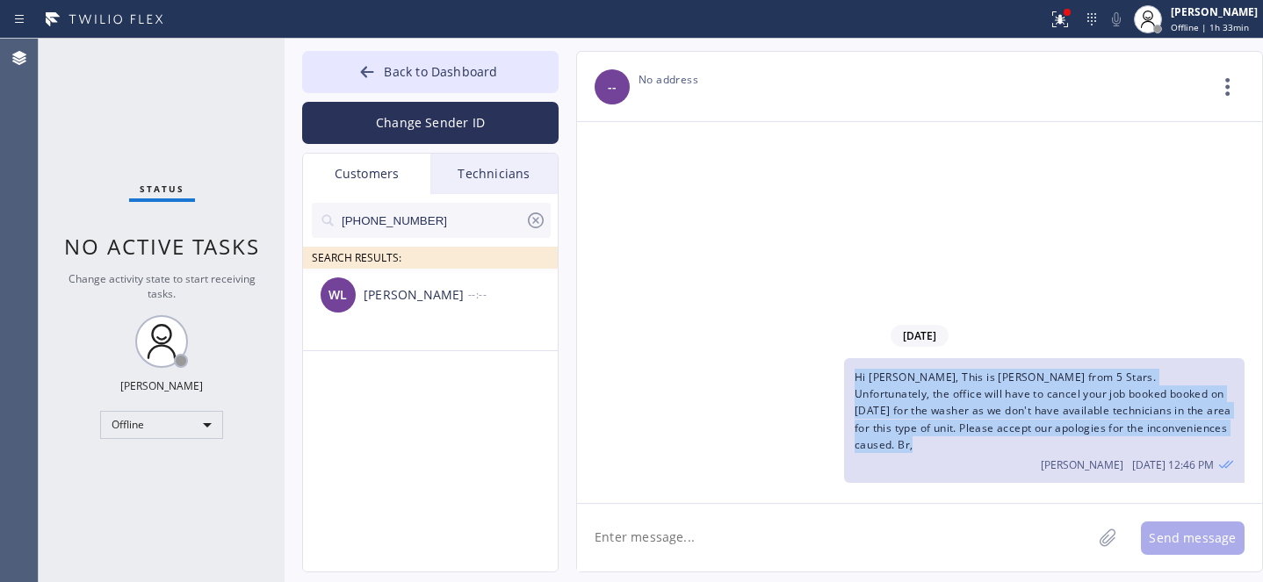
copy span "Hi [PERSON_NAME], This is [PERSON_NAME] from 5 Stars. Unfortunately, the office…"
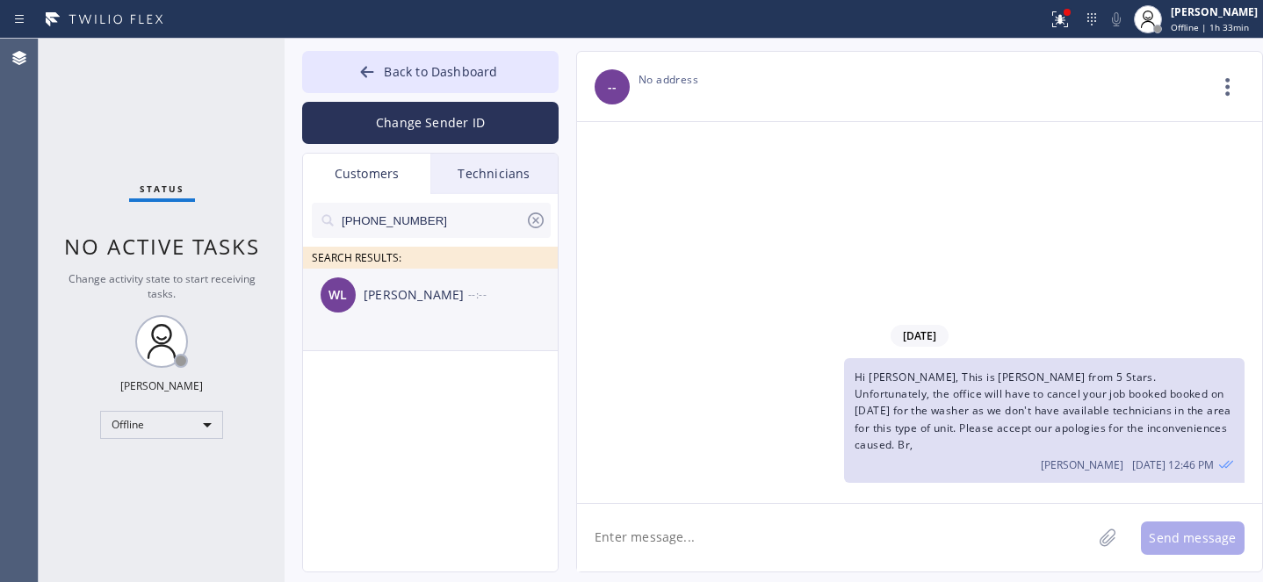
click at [468, 318] on div "[PERSON_NAME] --:--" at bounding box center [431, 295] width 256 height 53
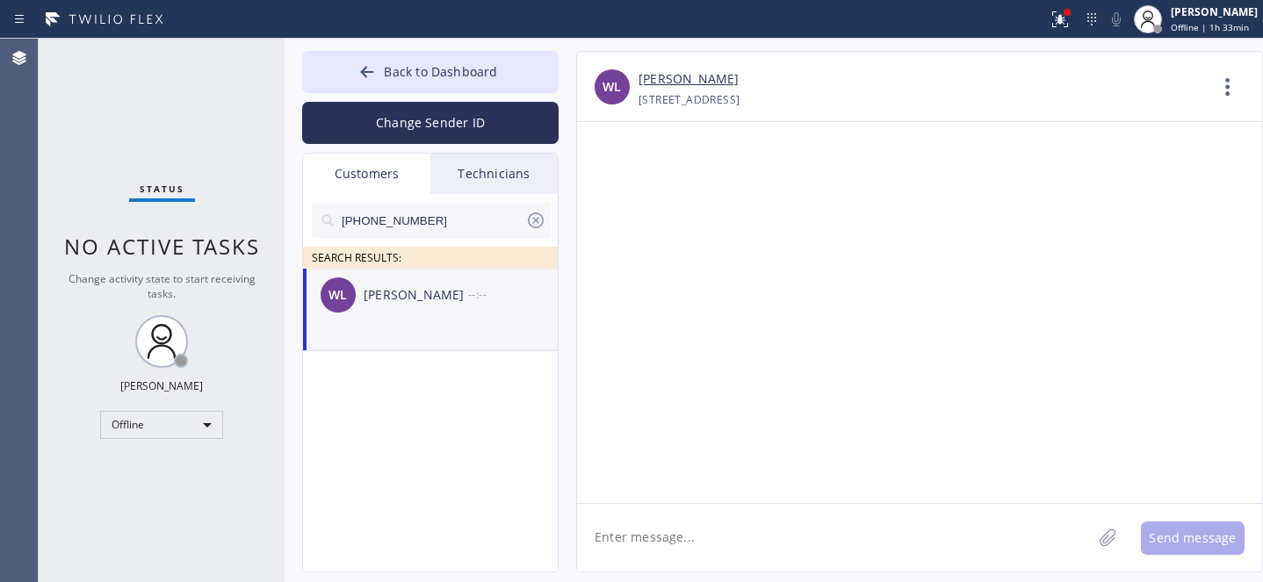
click at [767, 539] on textarea at bounding box center [834, 538] width 515 height 68
paste textarea "Hi [PERSON_NAME], This is [PERSON_NAME] from 5 Stars. Unfortunately, the office…"
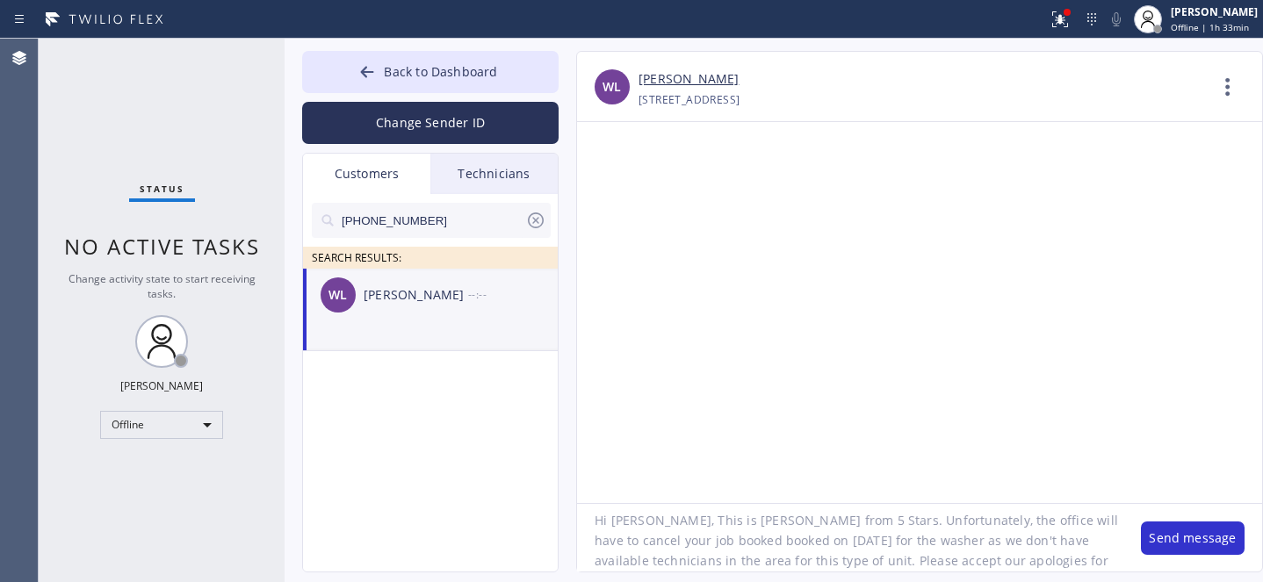
scroll to position [16, 0]
click at [629, 529] on textarea "Hi [PERSON_NAME], This is [PERSON_NAME] from 5 Stars. Unfortunately, the office…" at bounding box center [850, 538] width 546 height 68
click at [682, 536] on textarea "Hi [PERSON_NAME], This is [PERSON_NAME] from 5 Stars. Unfortunately, the office…" at bounding box center [850, 538] width 546 height 68
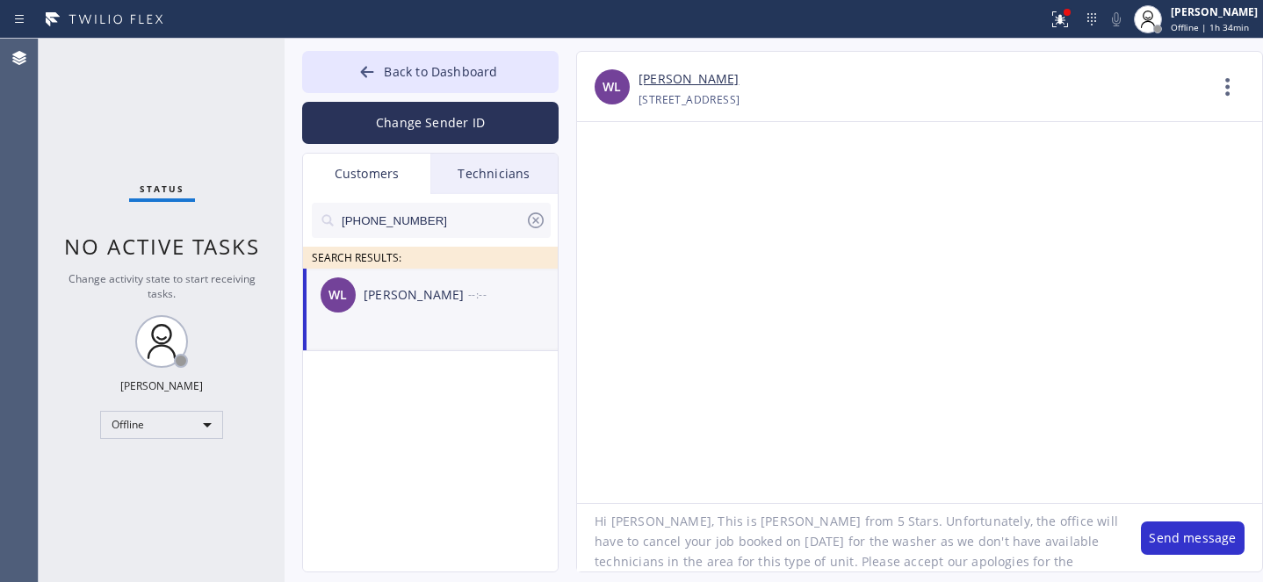
drag, startPoint x: 689, startPoint y: 542, endPoint x: 749, endPoint y: 542, distance: 59.7
click at [749, 542] on textarea "Hi [PERSON_NAME], This is [PERSON_NAME] from 5 Stars. Unfortunately, the office…" at bounding box center [850, 538] width 546 height 68
paste textarea "5/2025"
click at [1089, 525] on textarea "Hi [PERSON_NAME], This is [PERSON_NAME] from 5 Stars. Unfortunately, the office…" at bounding box center [850, 538] width 546 height 68
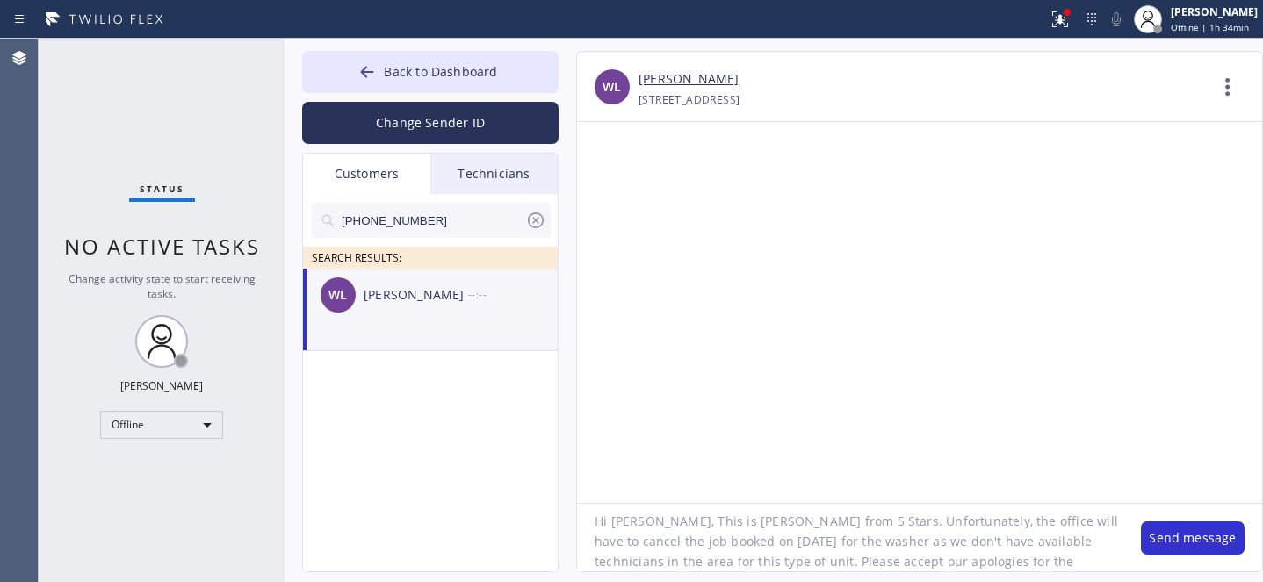
click at [780, 544] on textarea "Hi [PERSON_NAME], This is [PERSON_NAME] from 5 Stars. Unfortunately, the office…" at bounding box center [850, 538] width 546 height 68
click at [781, 544] on textarea "Hi [PERSON_NAME], This is [PERSON_NAME] from 5 Stars. Unfortunately, the office…" at bounding box center [850, 538] width 546 height 68
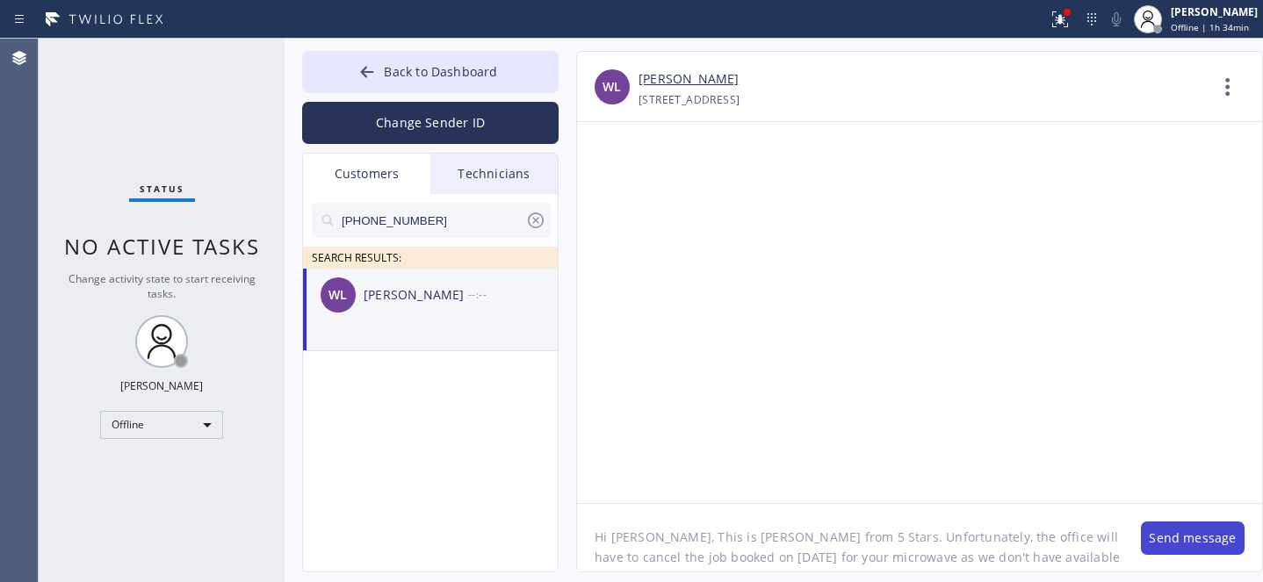
type textarea "Hi [PERSON_NAME], This is [PERSON_NAME] from 5 Stars. Unfortunately, the office…"
click at [1171, 540] on button "Send message" at bounding box center [1193, 538] width 104 height 33
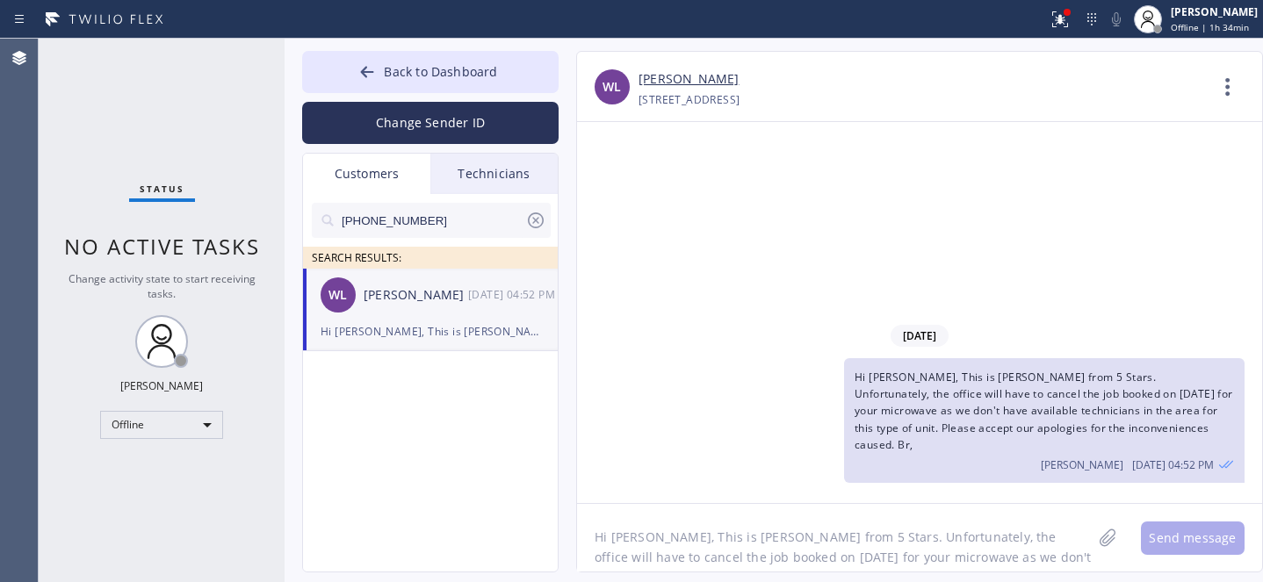
click at [537, 219] on icon at bounding box center [536, 221] width 16 height 16
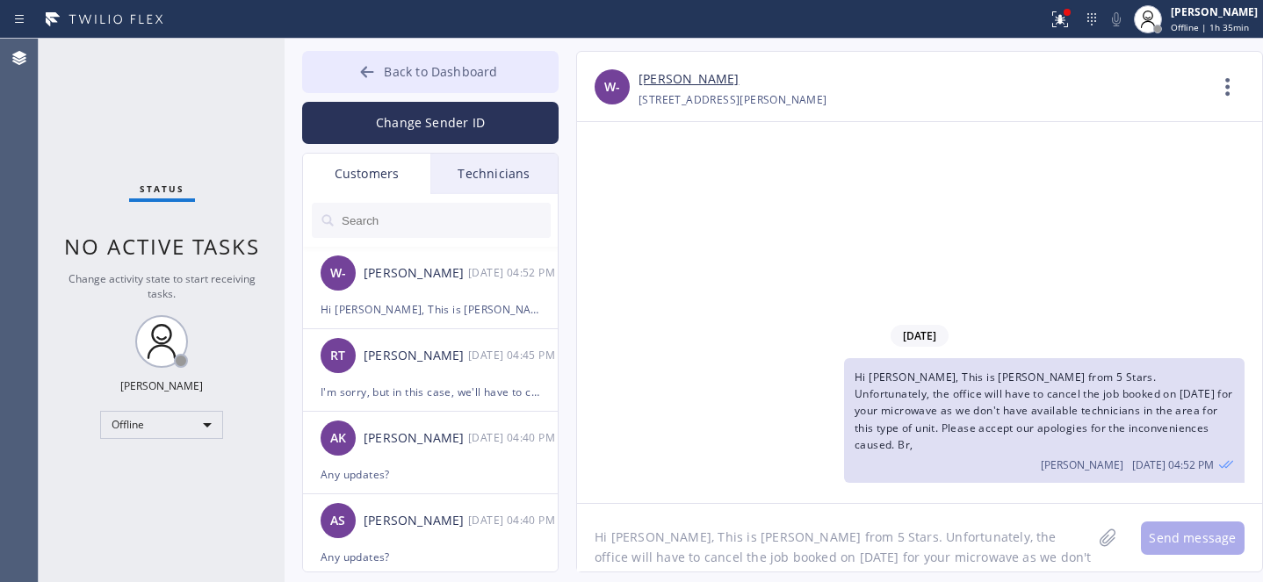
click at [389, 83] on button "Back to Dashboard" at bounding box center [430, 72] width 256 height 42
